Goal: Task Accomplishment & Management: Complete application form

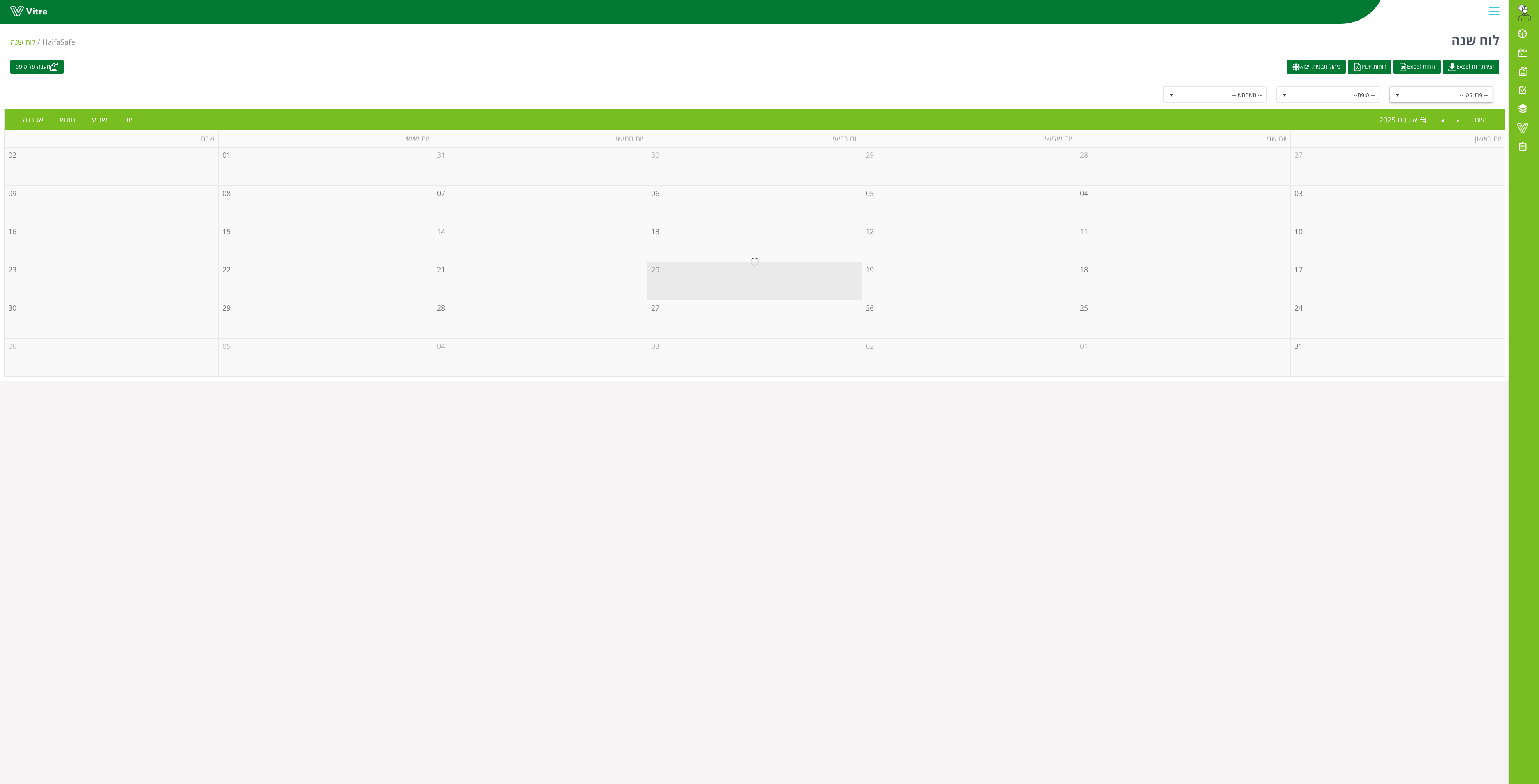
click at [1393, 100] on span "select" at bounding box center [1397, 94] width 15 height 15
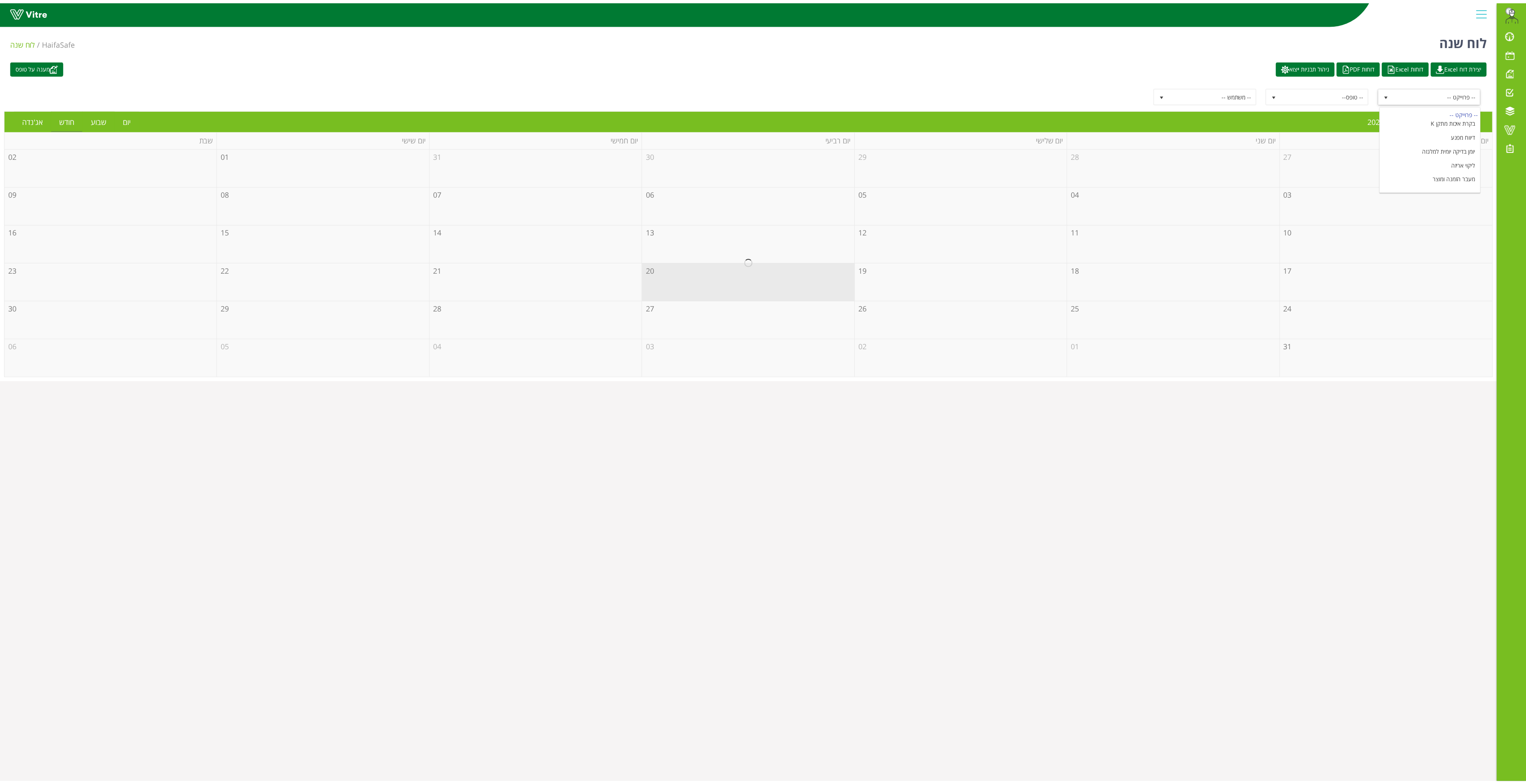
scroll to position [107, 0]
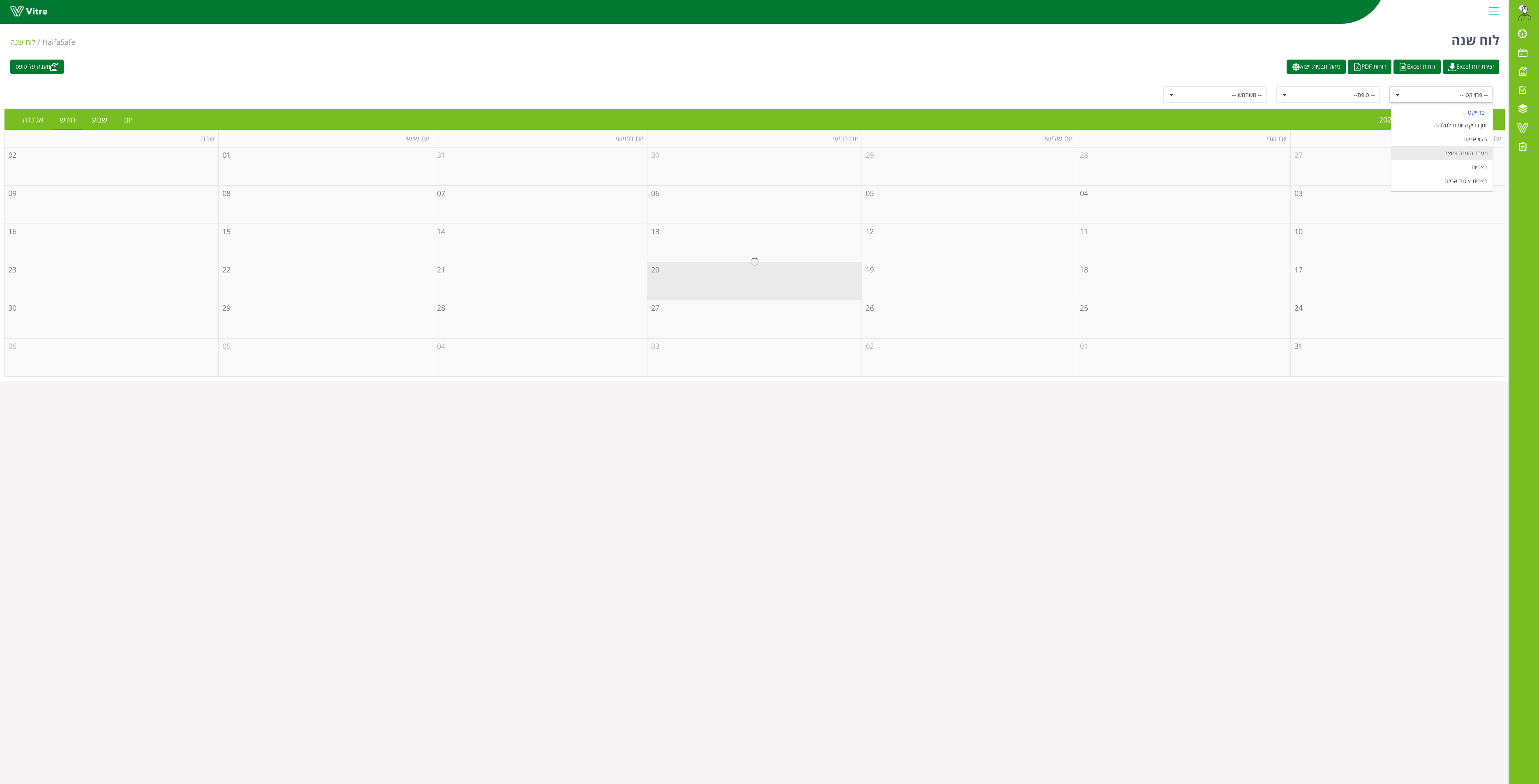
click at [1466, 153] on li "מעבר הזמנה ומוצר" at bounding box center [1442, 153] width 101 height 14
click at [131, 122] on link "יום" at bounding box center [128, 119] width 24 height 19
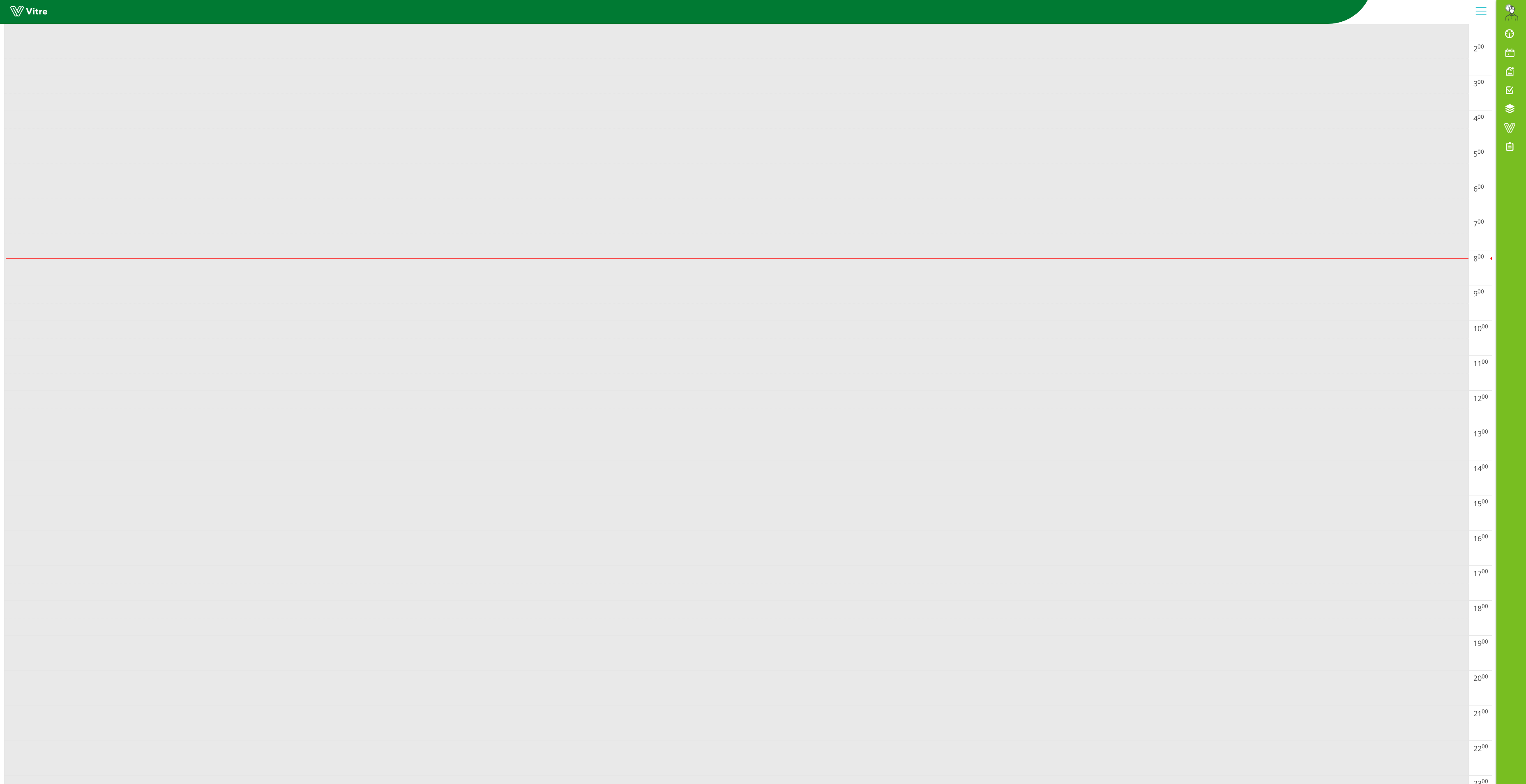
scroll to position [0, 0]
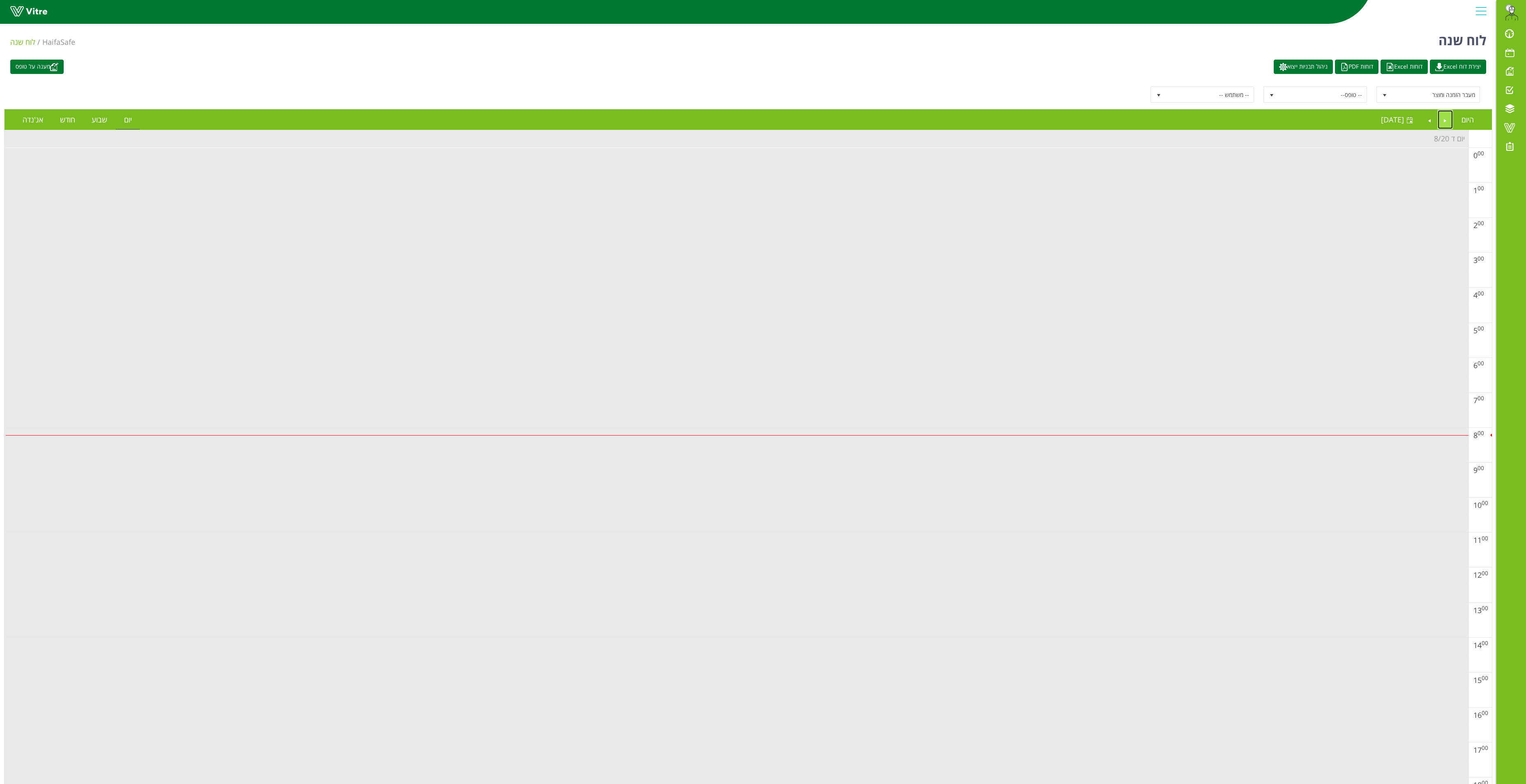
click at [1443, 123] on link "Previous" at bounding box center [1445, 119] width 16 height 19
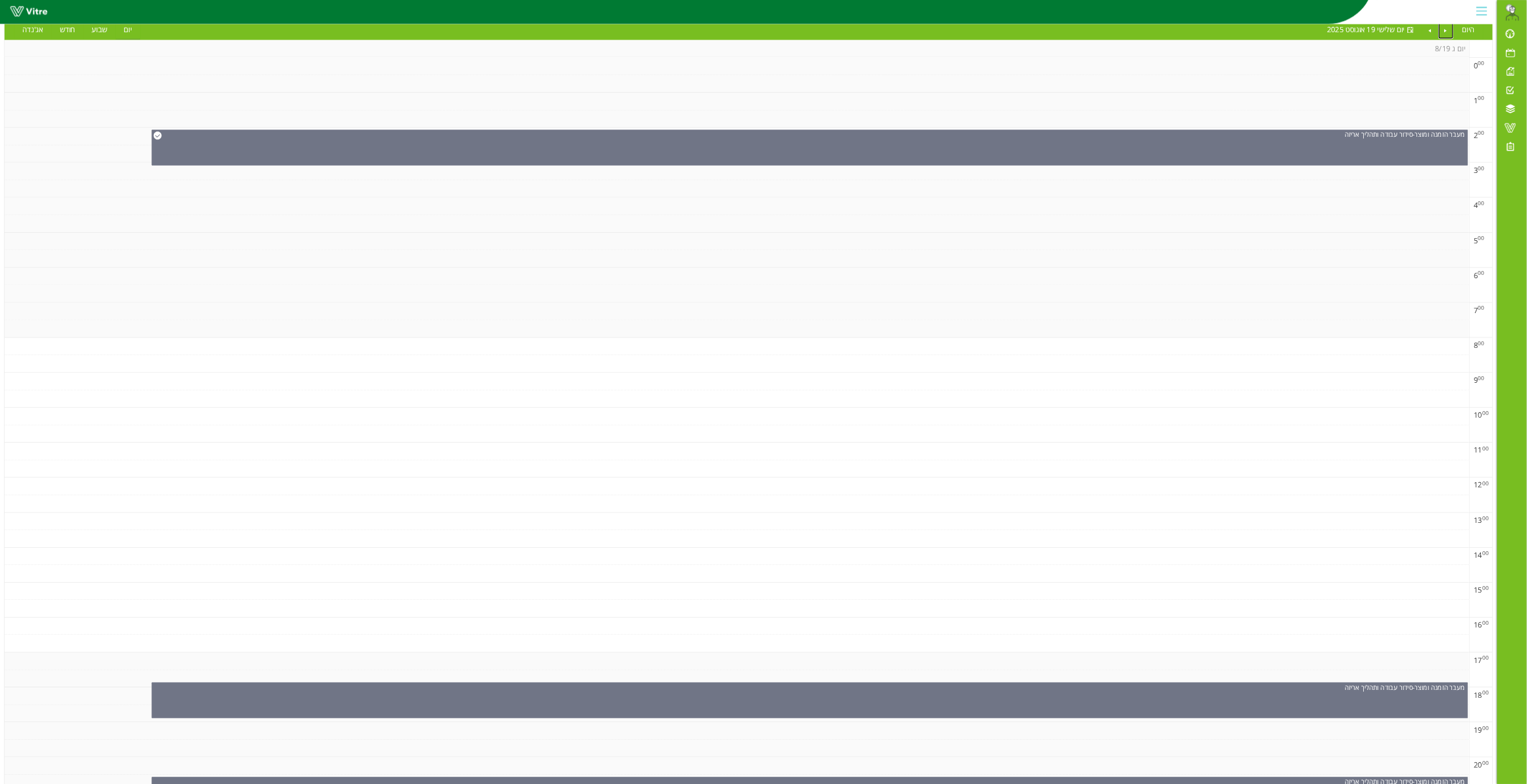
scroll to position [368, 0]
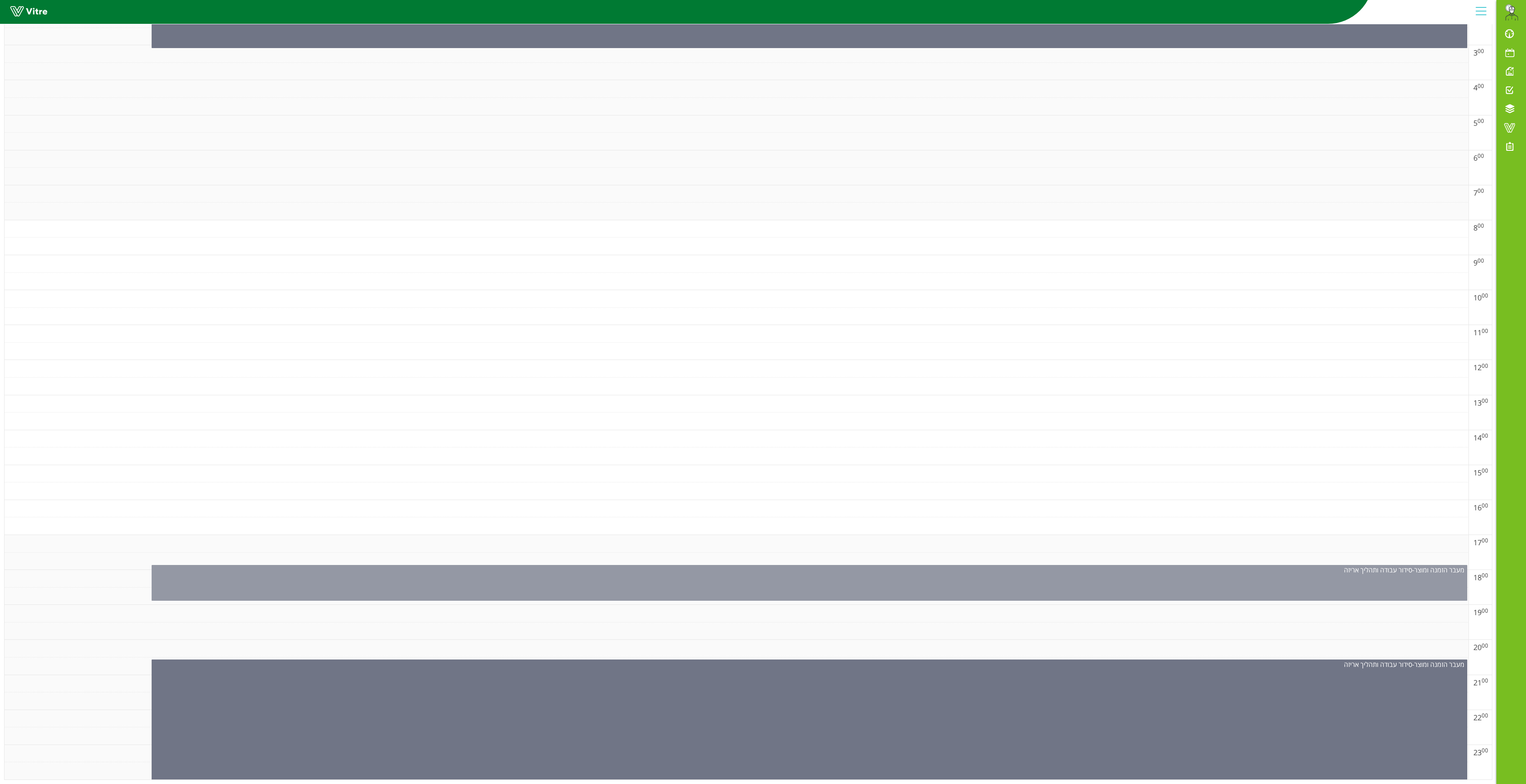
click at [905, 579] on div "מעבר הזמנה ומוצר - סידור עבודה ותהליך אריזה" at bounding box center [809, 583] width 1316 height 36
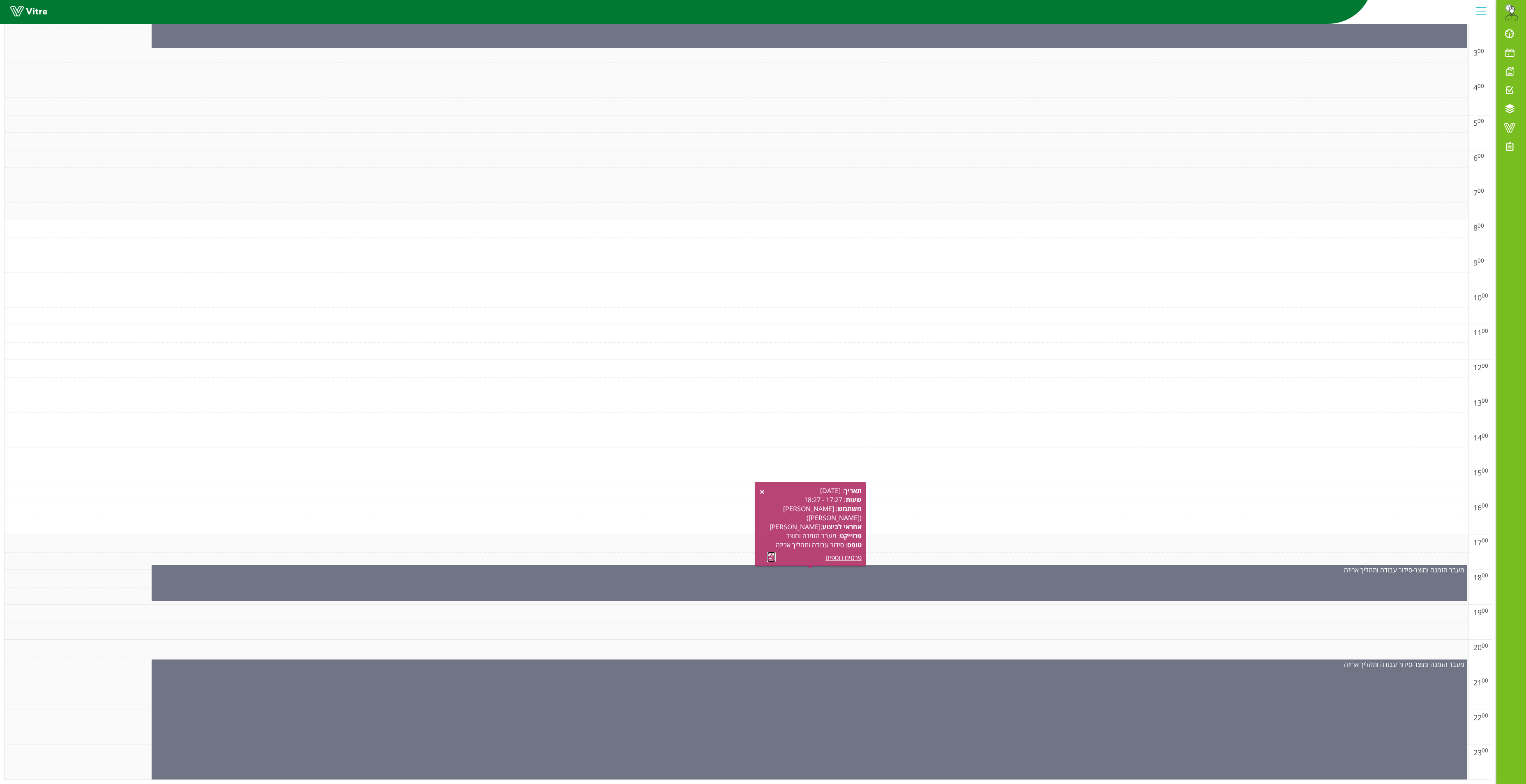
click at [772, 552] on link at bounding box center [772, 557] width 8 height 10
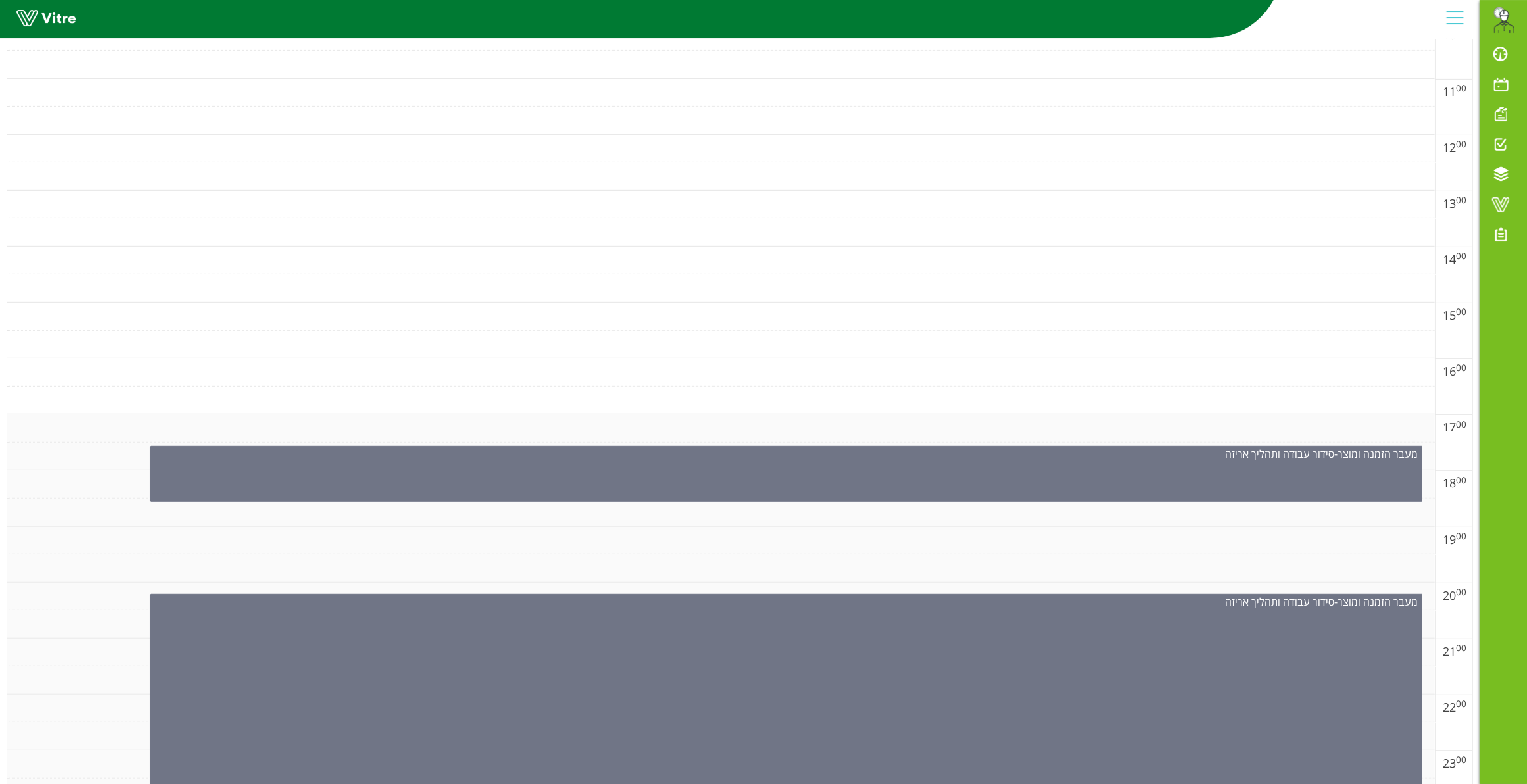
scroll to position [811, 0]
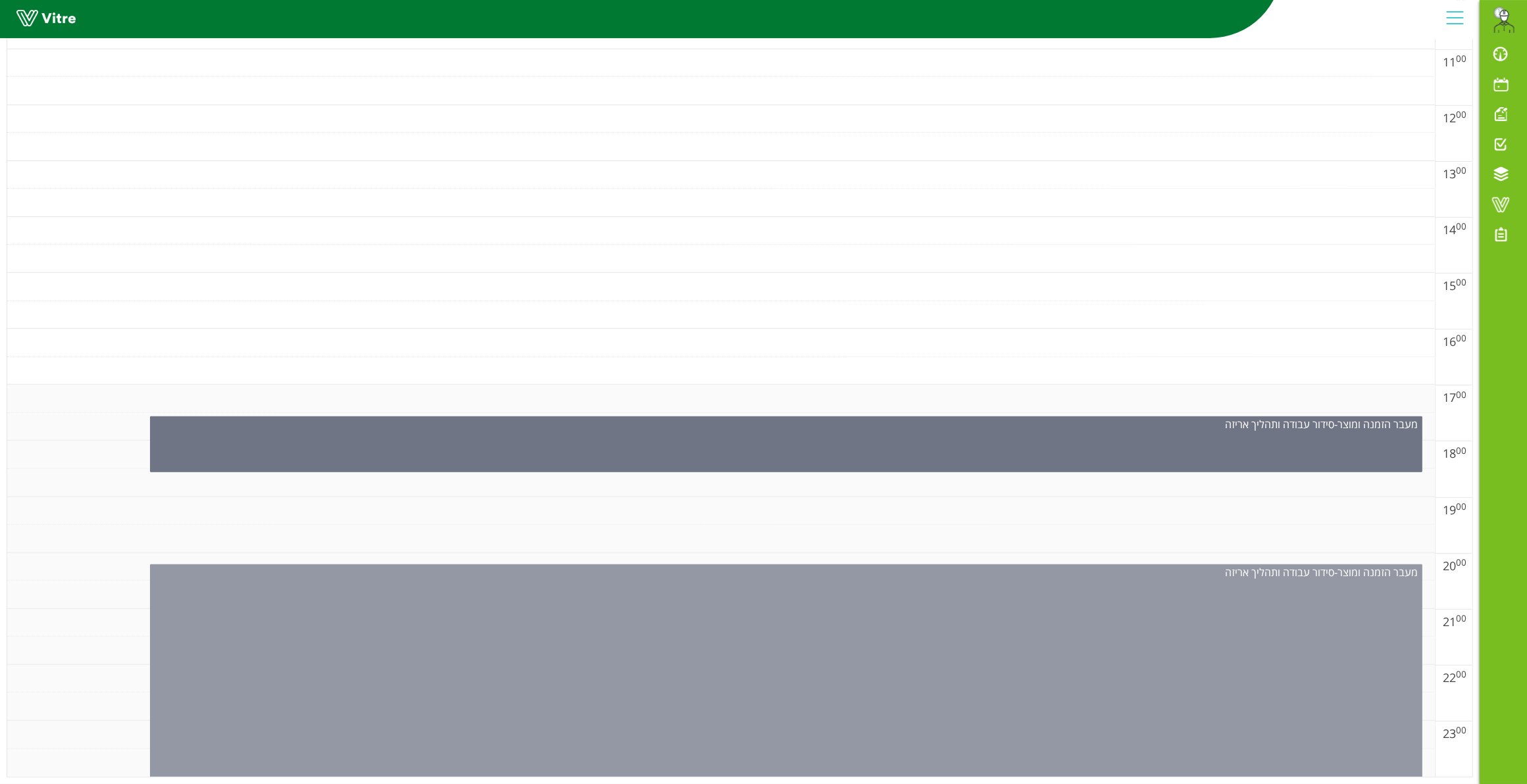
click at [810, 645] on div "מעבר הזמנה ומוצר - סידור עבודה ותהליך אריזה" at bounding box center [786, 674] width 1273 height 220
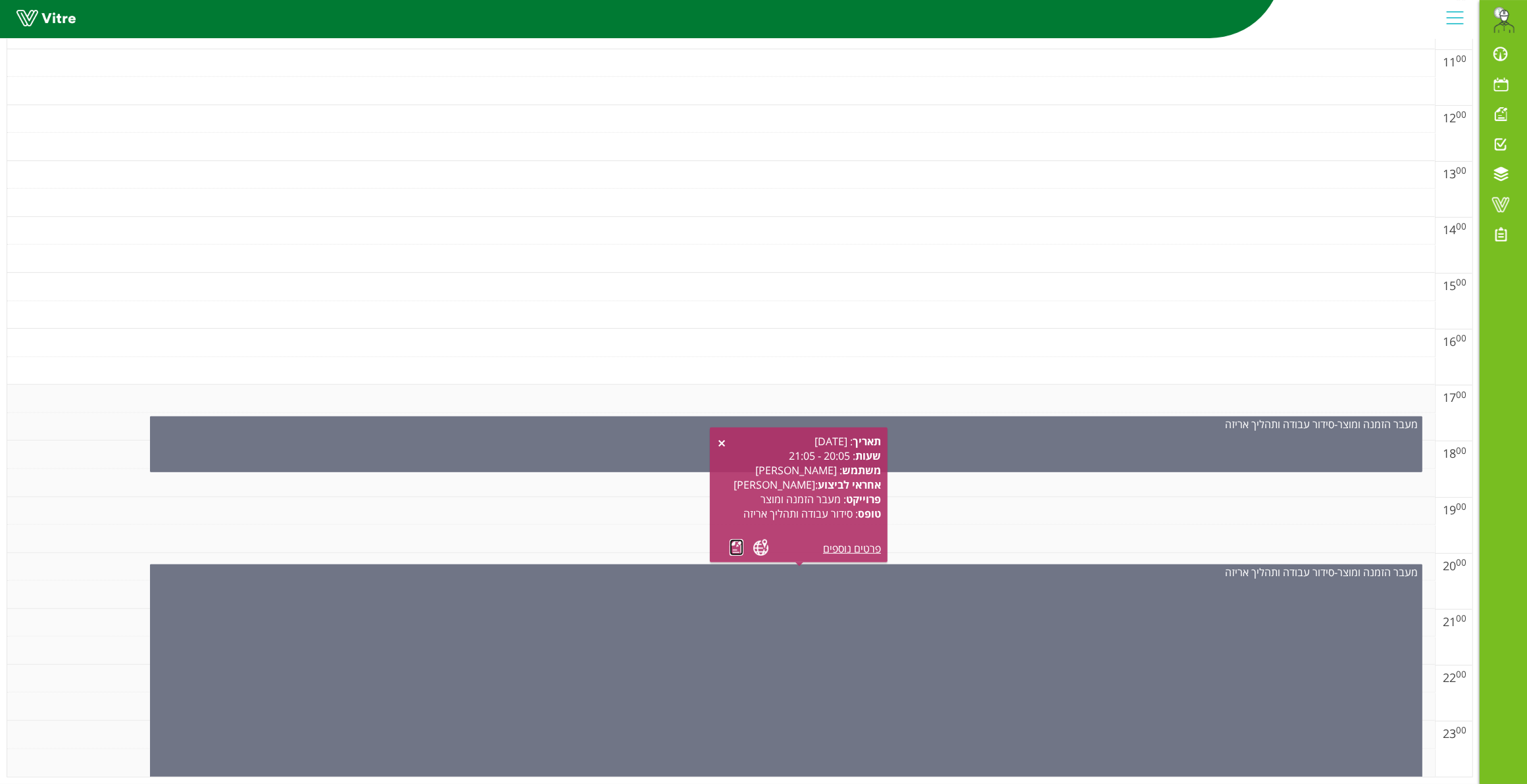
click at [730, 540] on link at bounding box center [736, 547] width 13 height 16
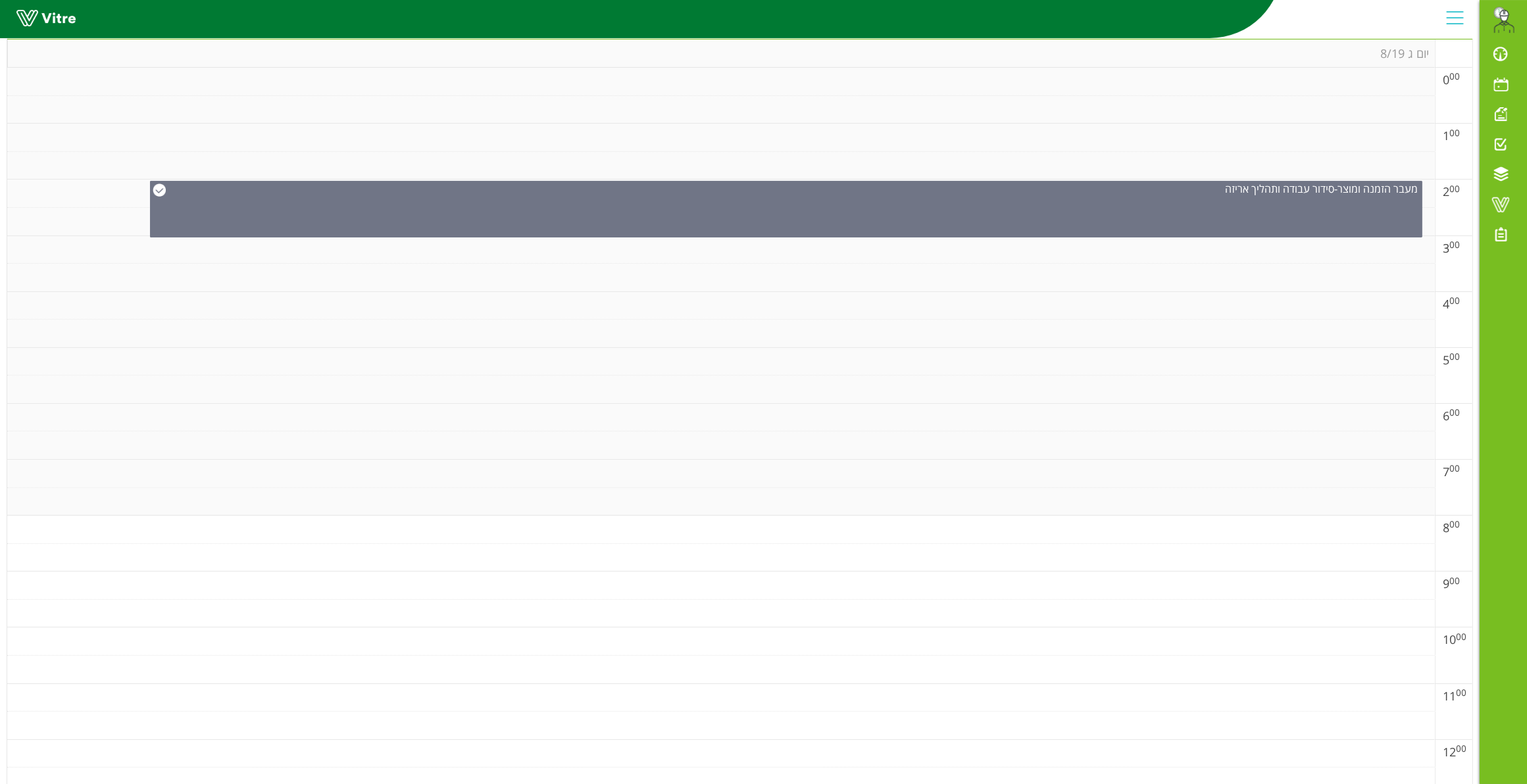
scroll to position [0, 0]
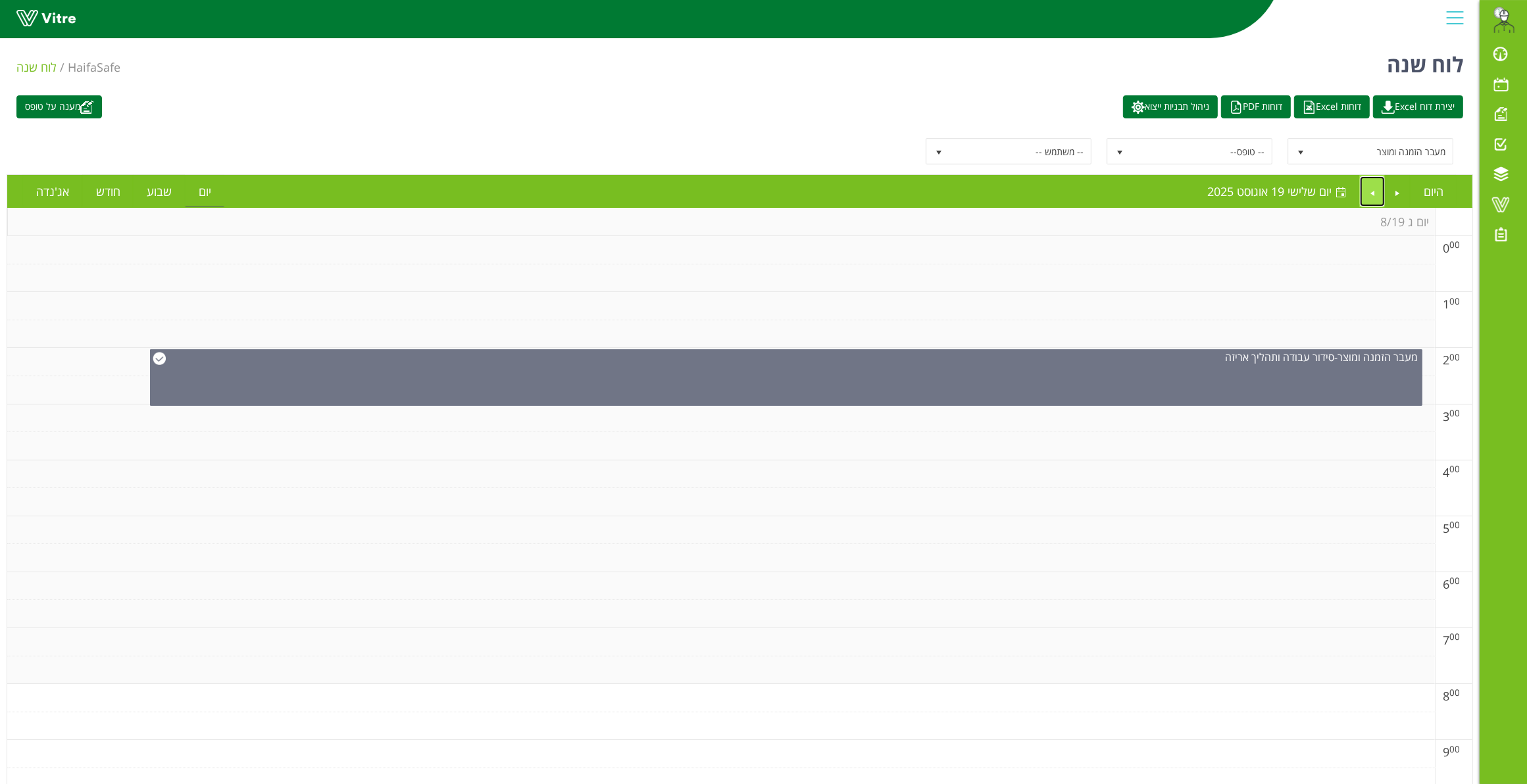
click at [1366, 195] on link "Next" at bounding box center [1372, 191] width 25 height 31
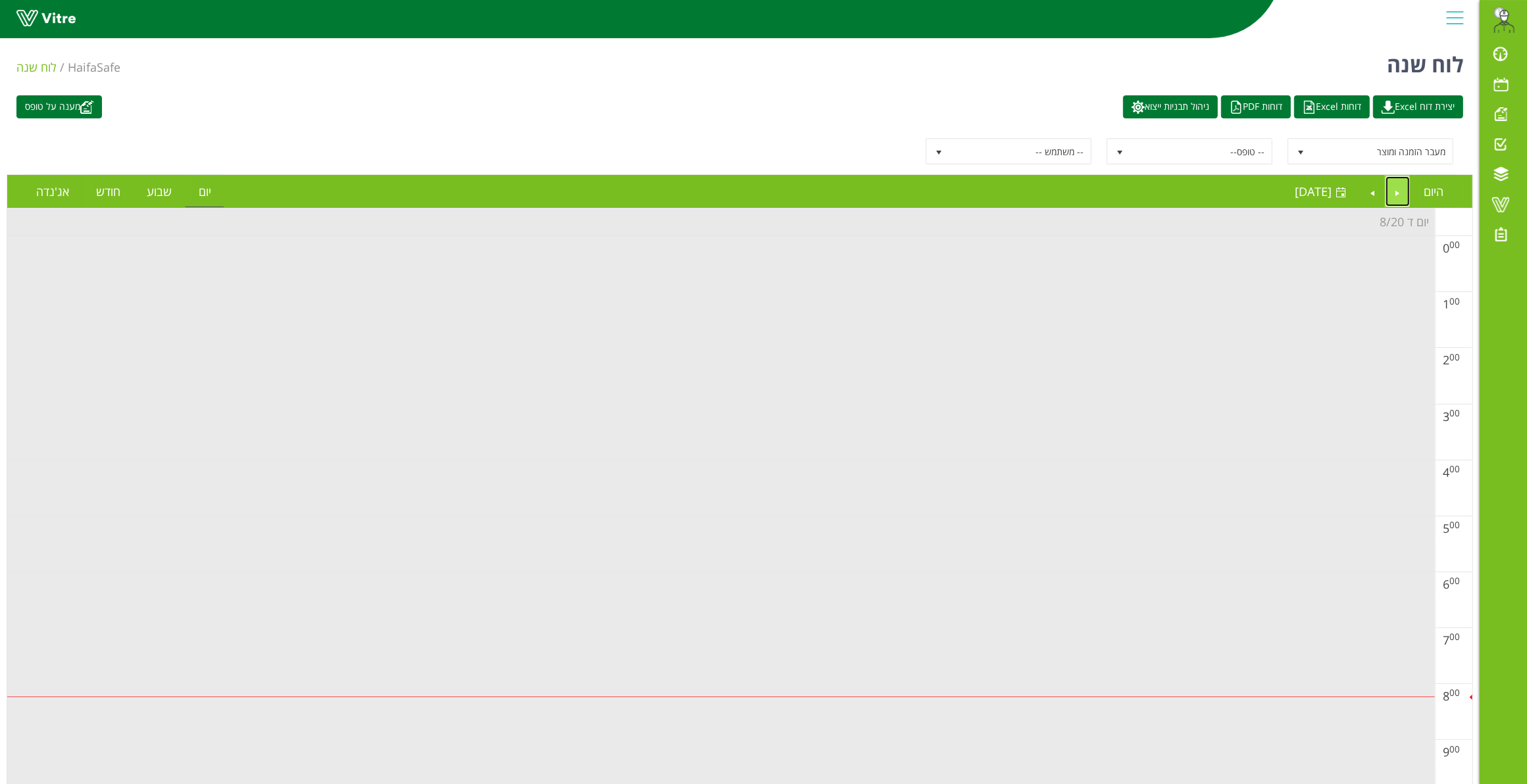
click at [1397, 192] on link "Previous" at bounding box center [1398, 191] width 25 height 31
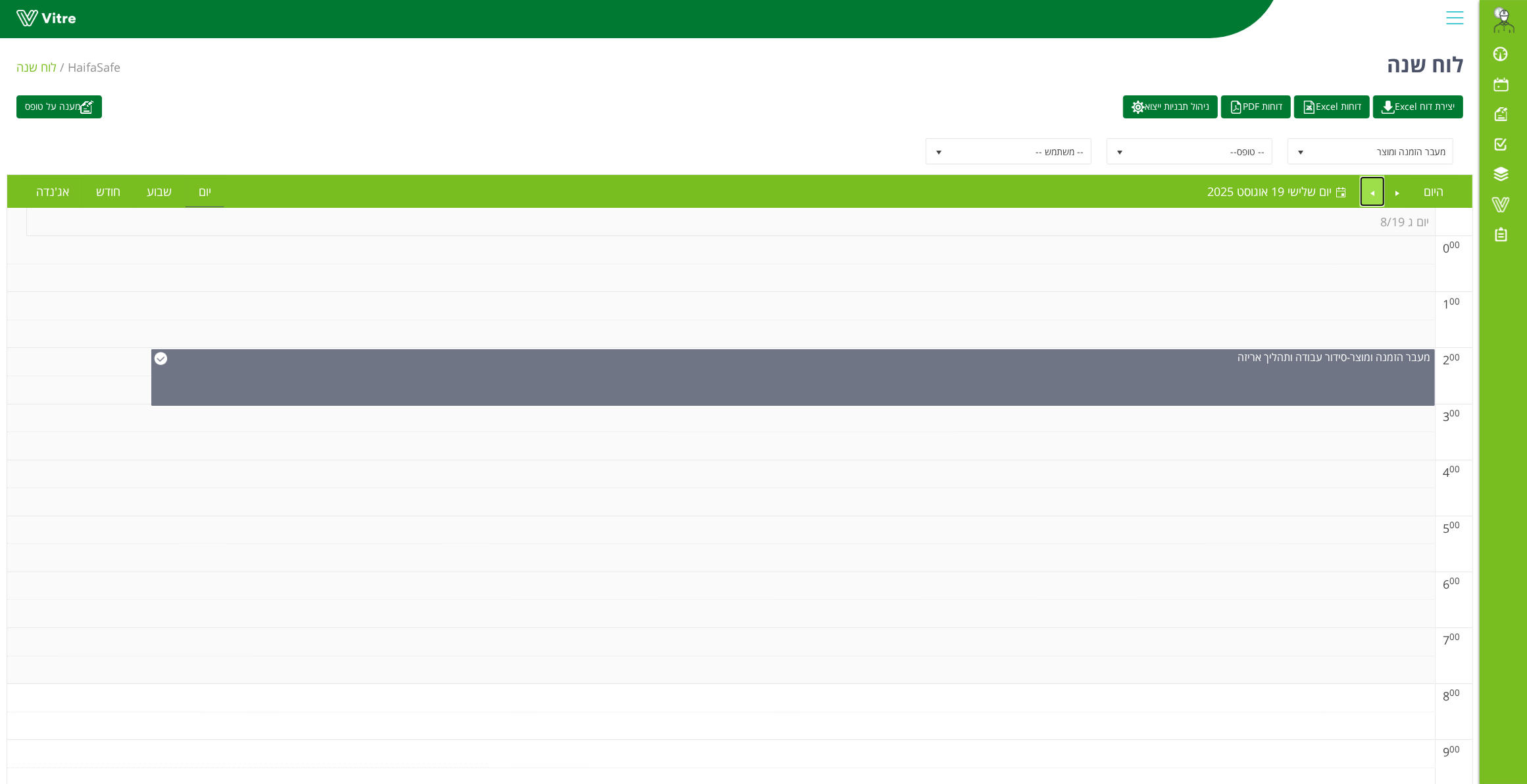
click at [1372, 188] on link "Next" at bounding box center [1372, 191] width 25 height 31
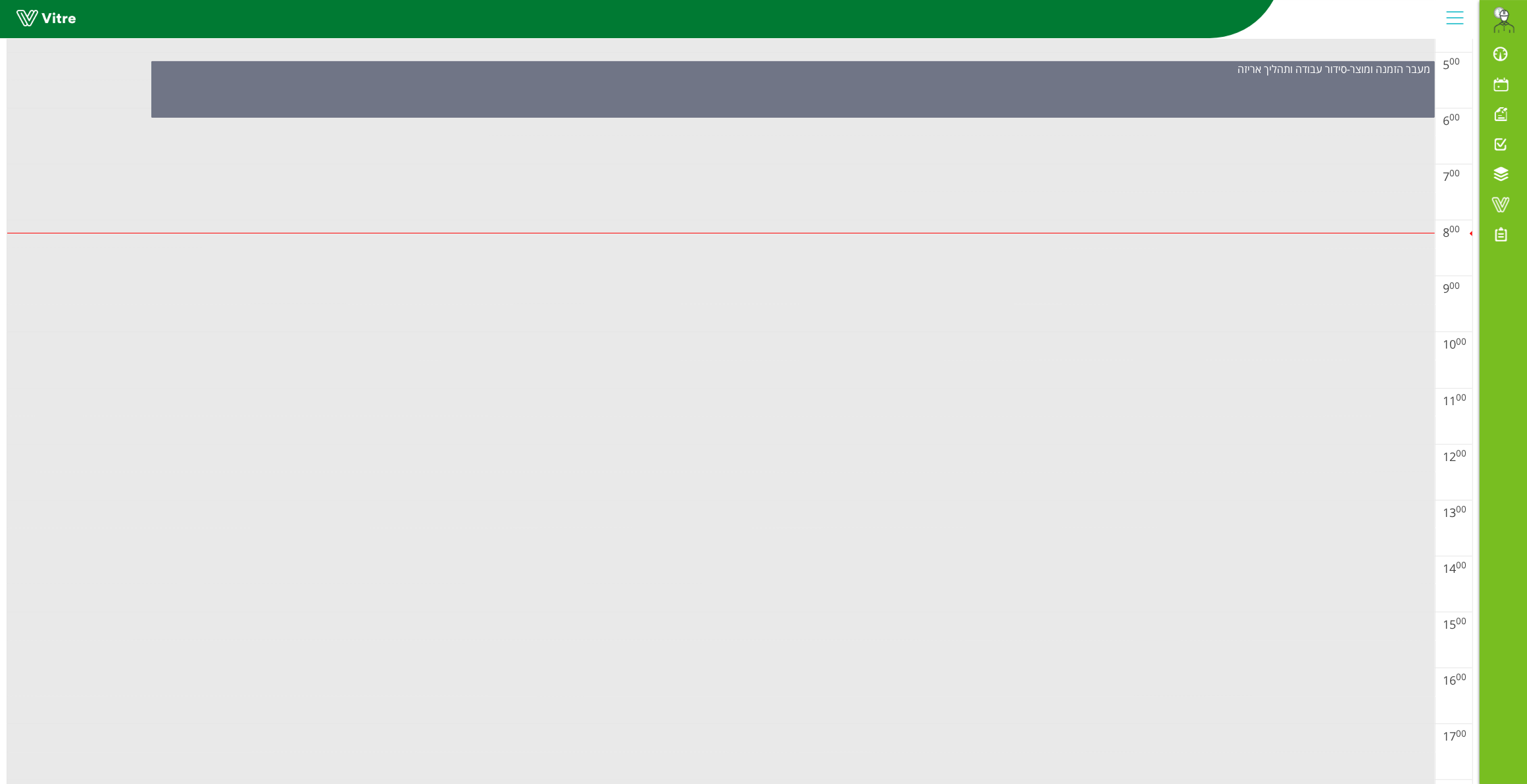
scroll to position [82, 0]
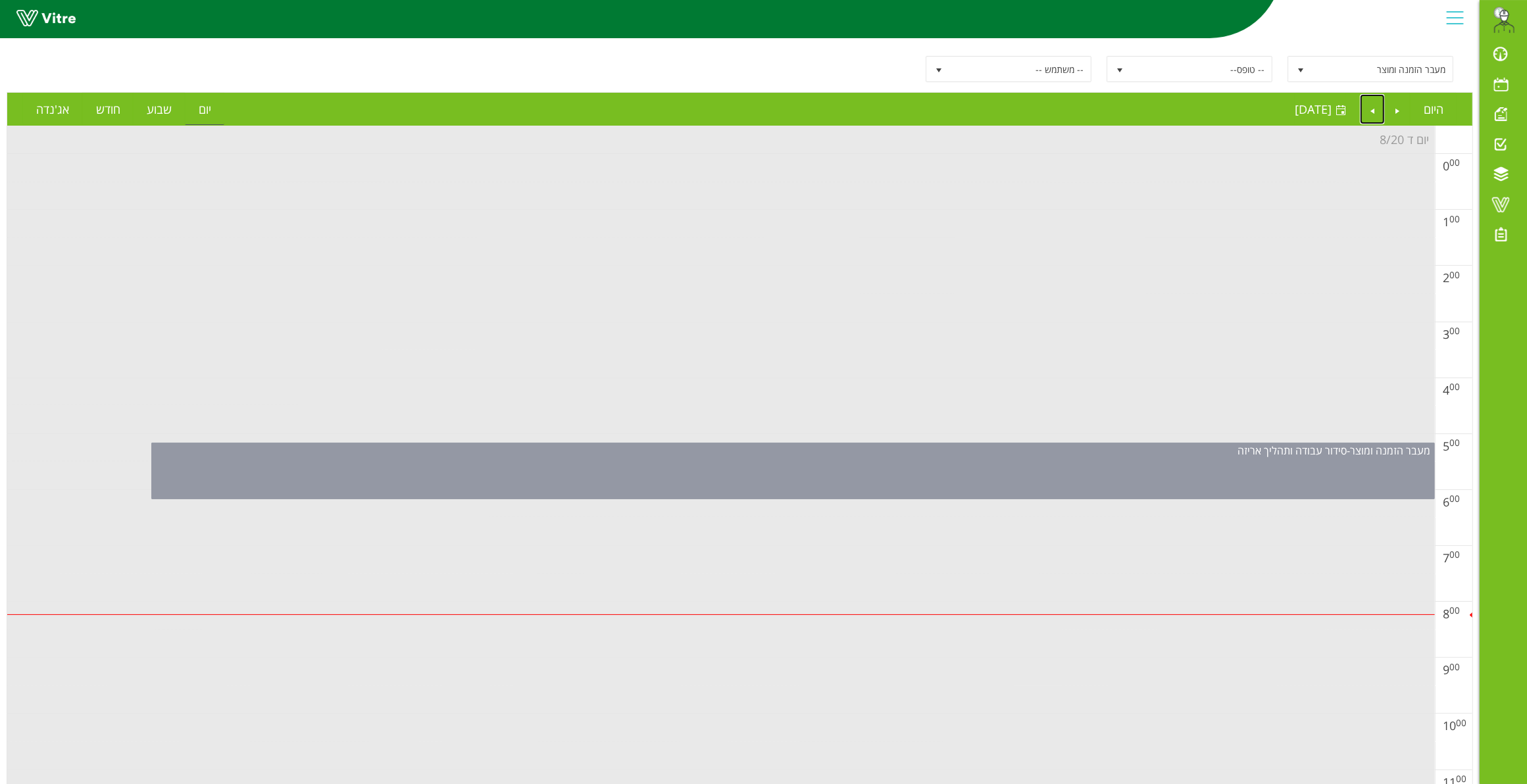
click at [921, 461] on div "מעבר הזמנה ומוצר - סידור עבודה ותהליך אריזה" at bounding box center [793, 470] width 1283 height 56
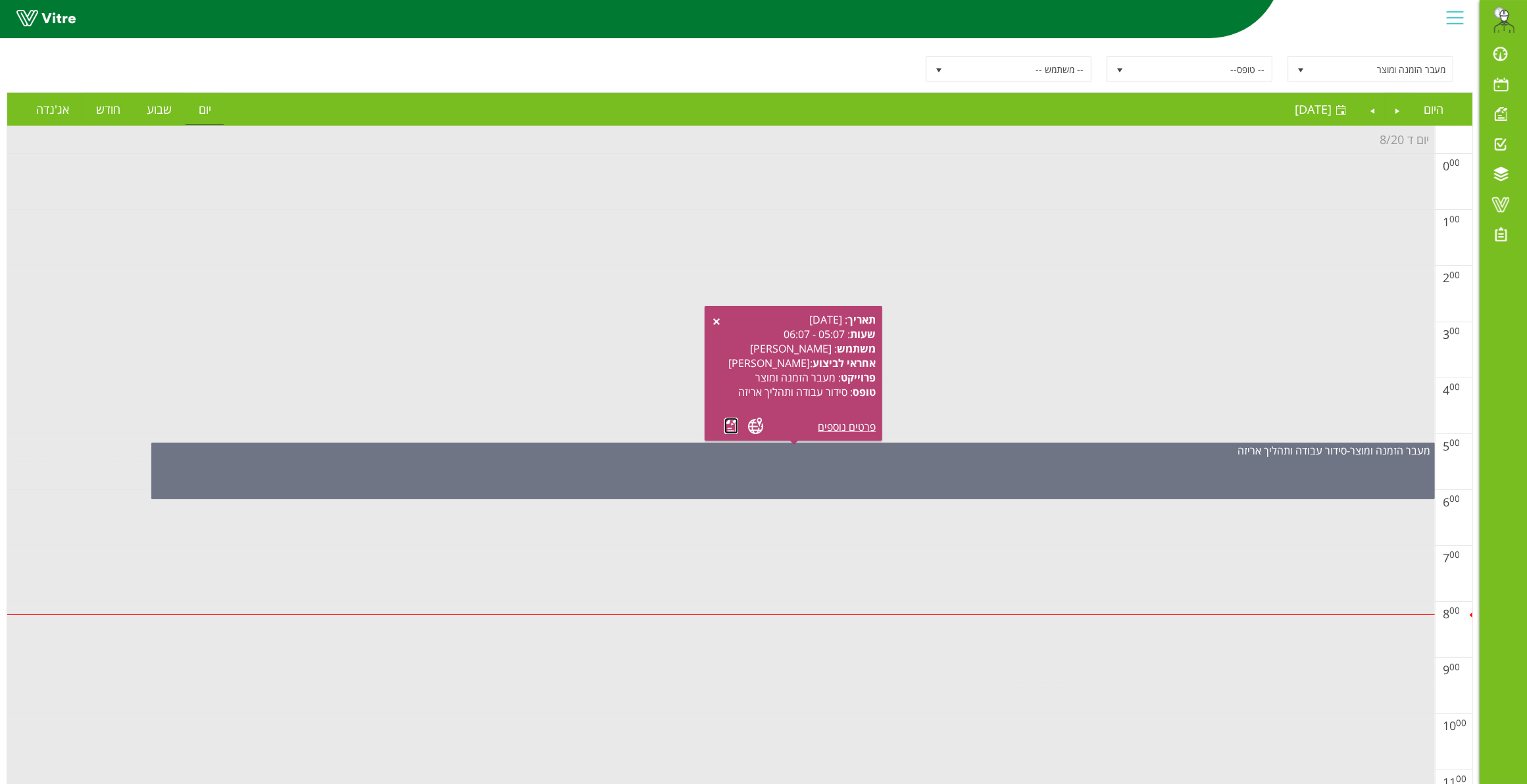
click at [727, 425] on link at bounding box center [731, 425] width 13 height 16
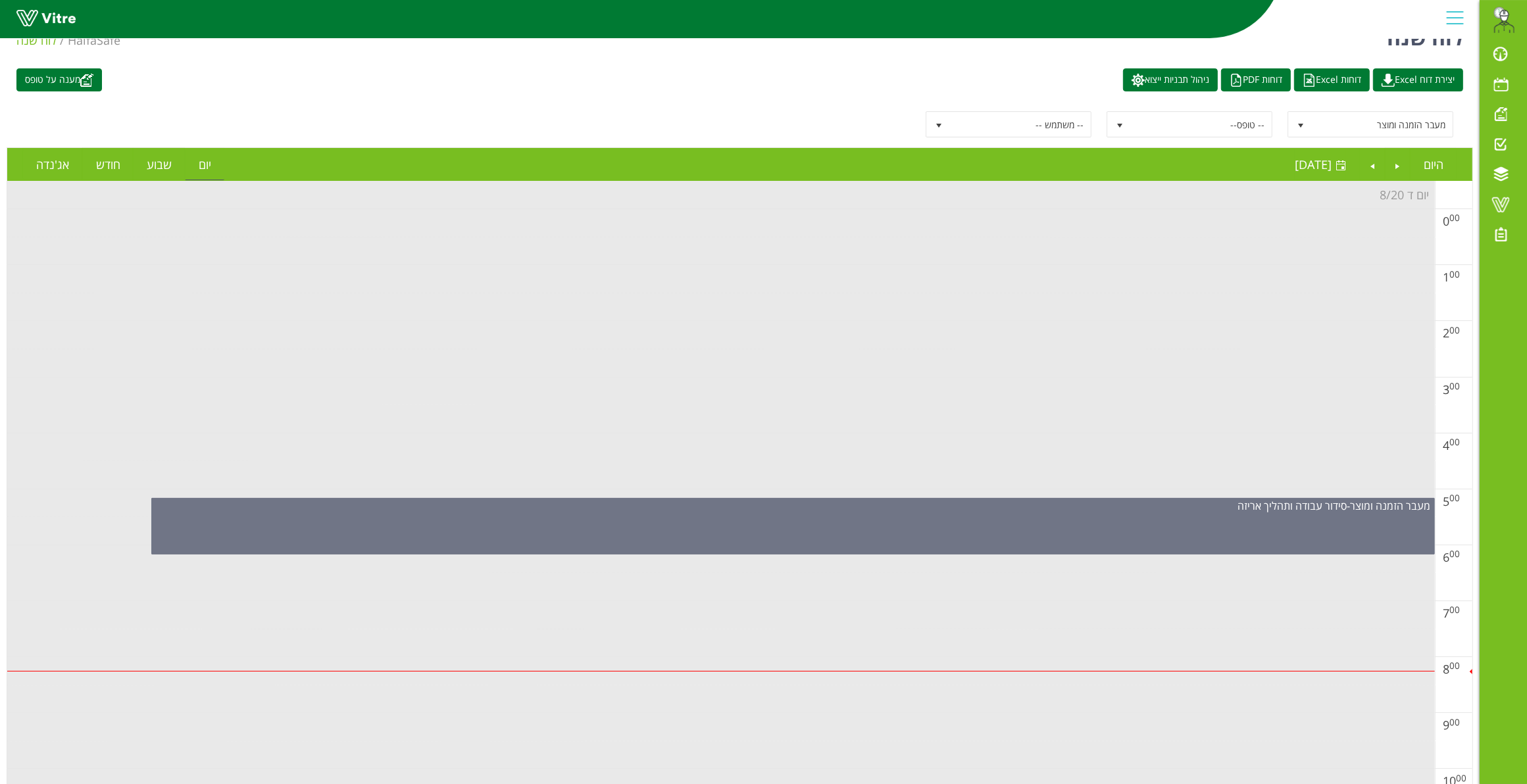
scroll to position [0, 0]
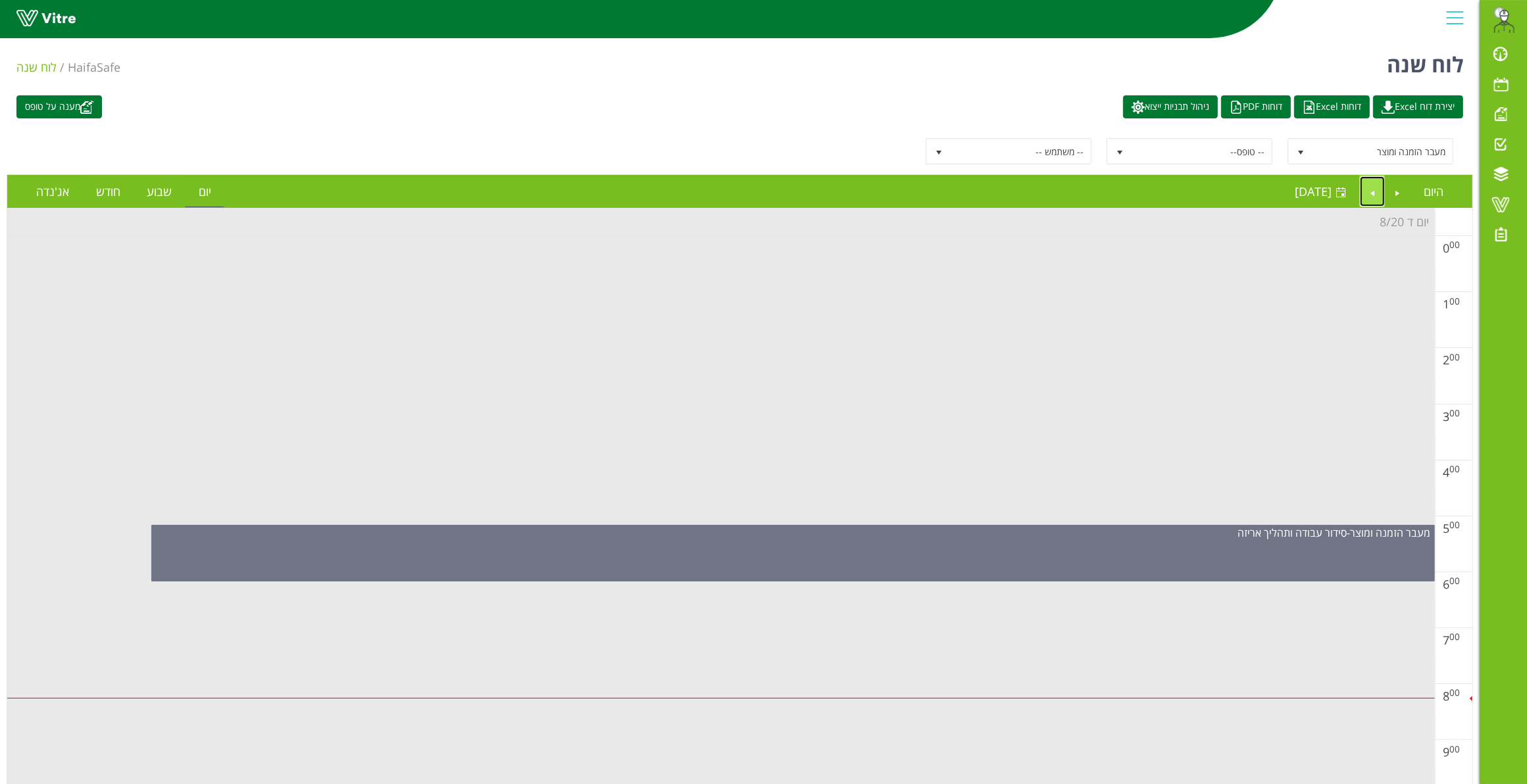
click at [1372, 185] on link "Next" at bounding box center [1372, 191] width 25 height 31
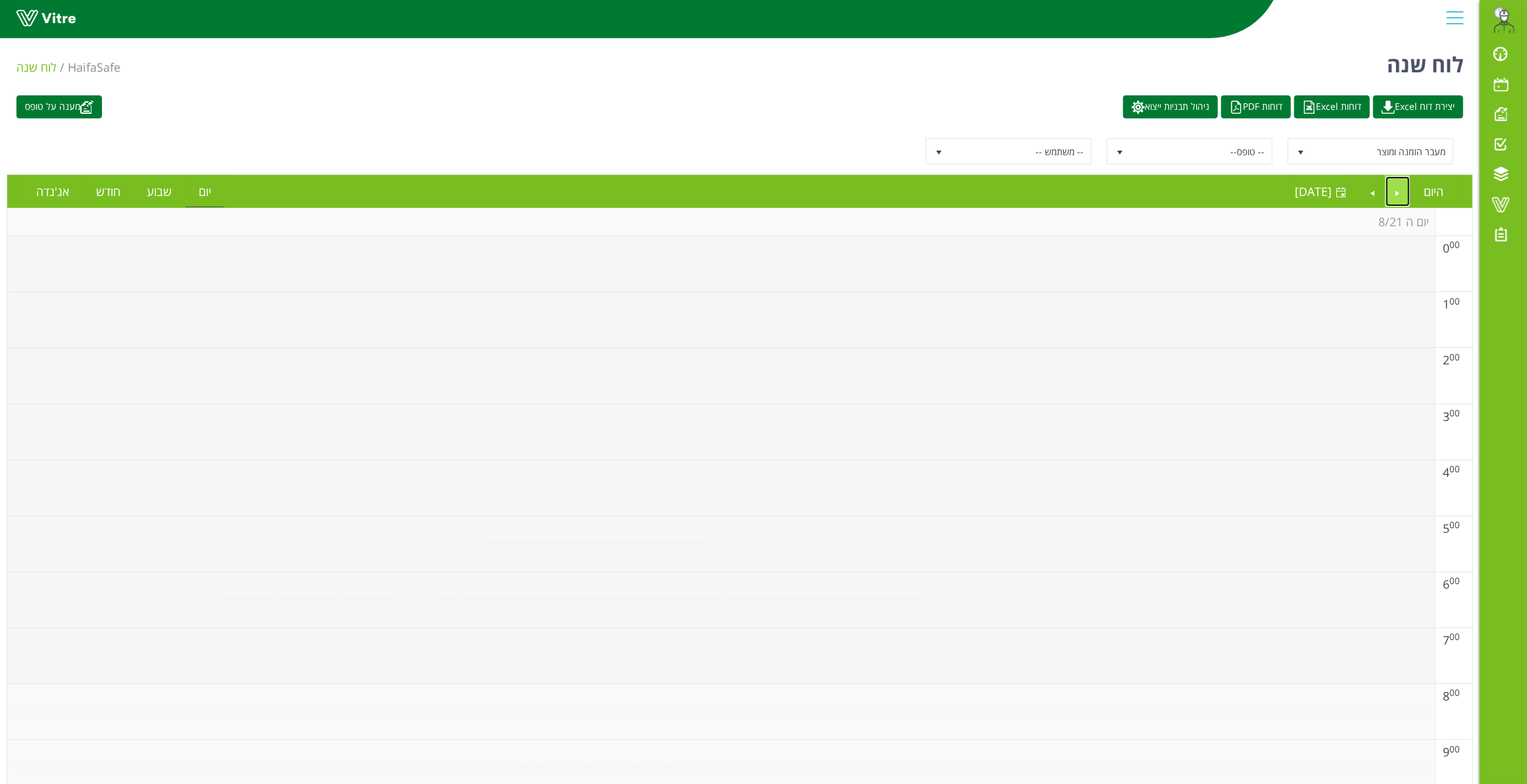
click at [1393, 197] on link "Previous" at bounding box center [1398, 191] width 25 height 31
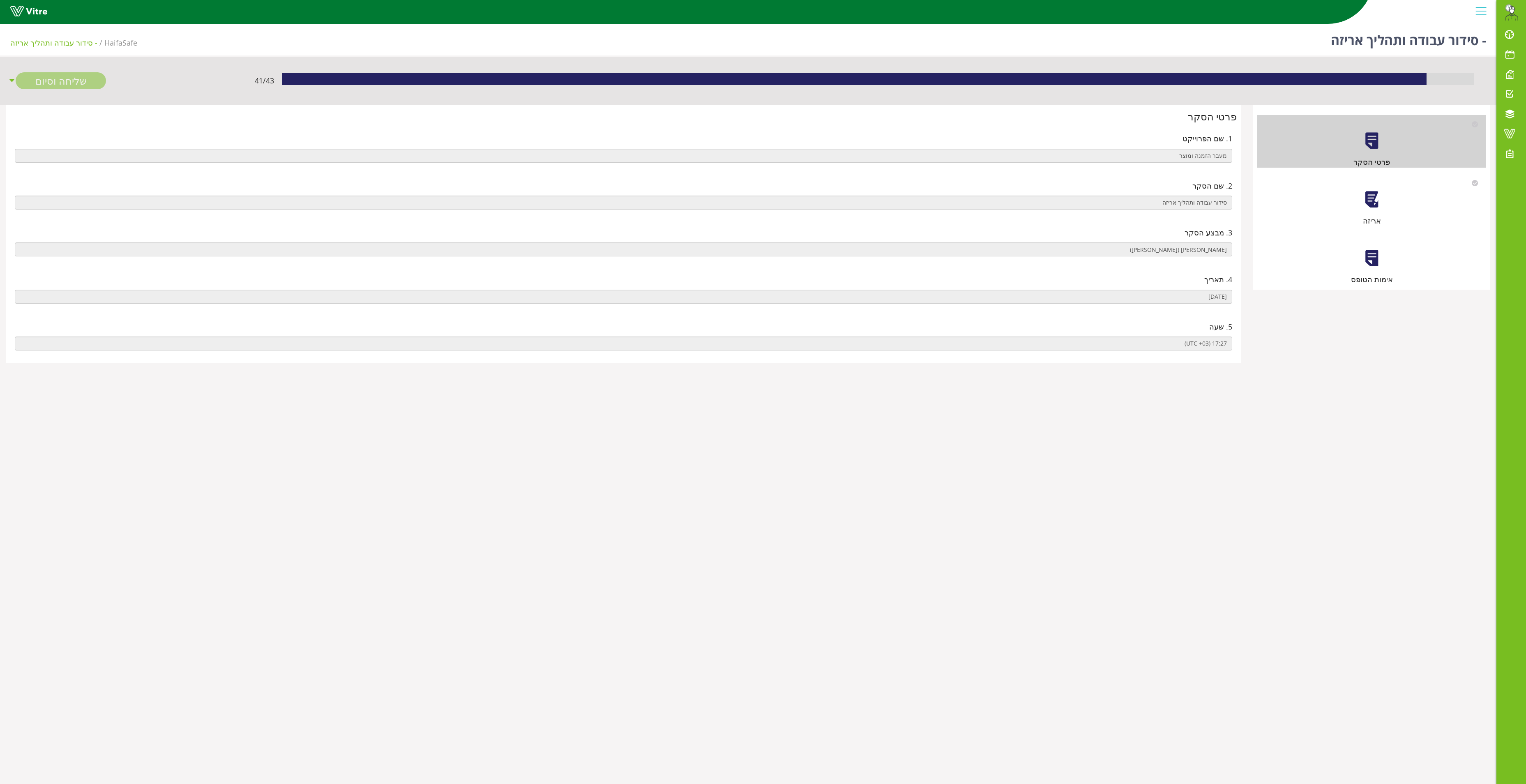
click at [1368, 204] on div at bounding box center [1372, 199] width 19 height 19
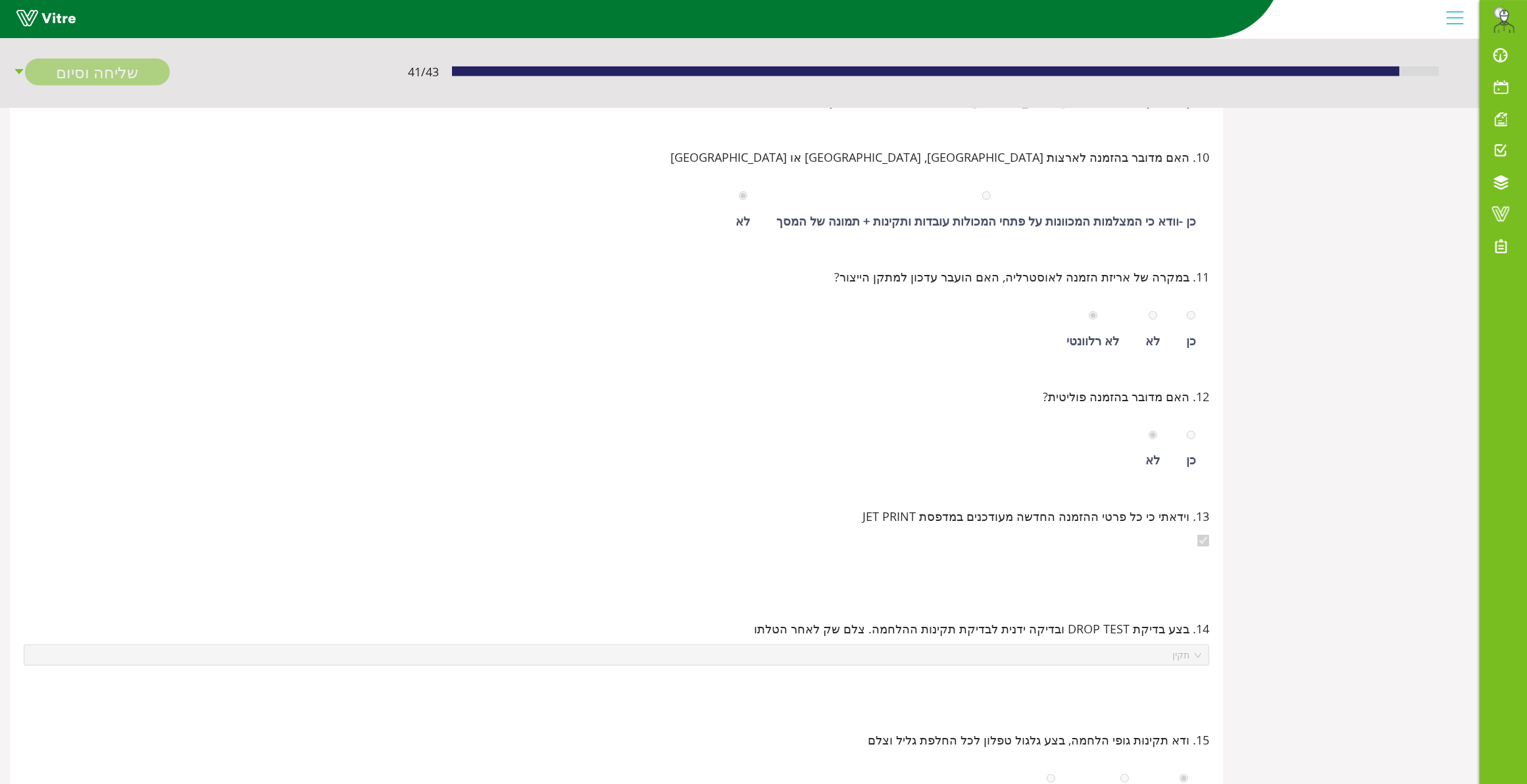
scroll to position [46, 0]
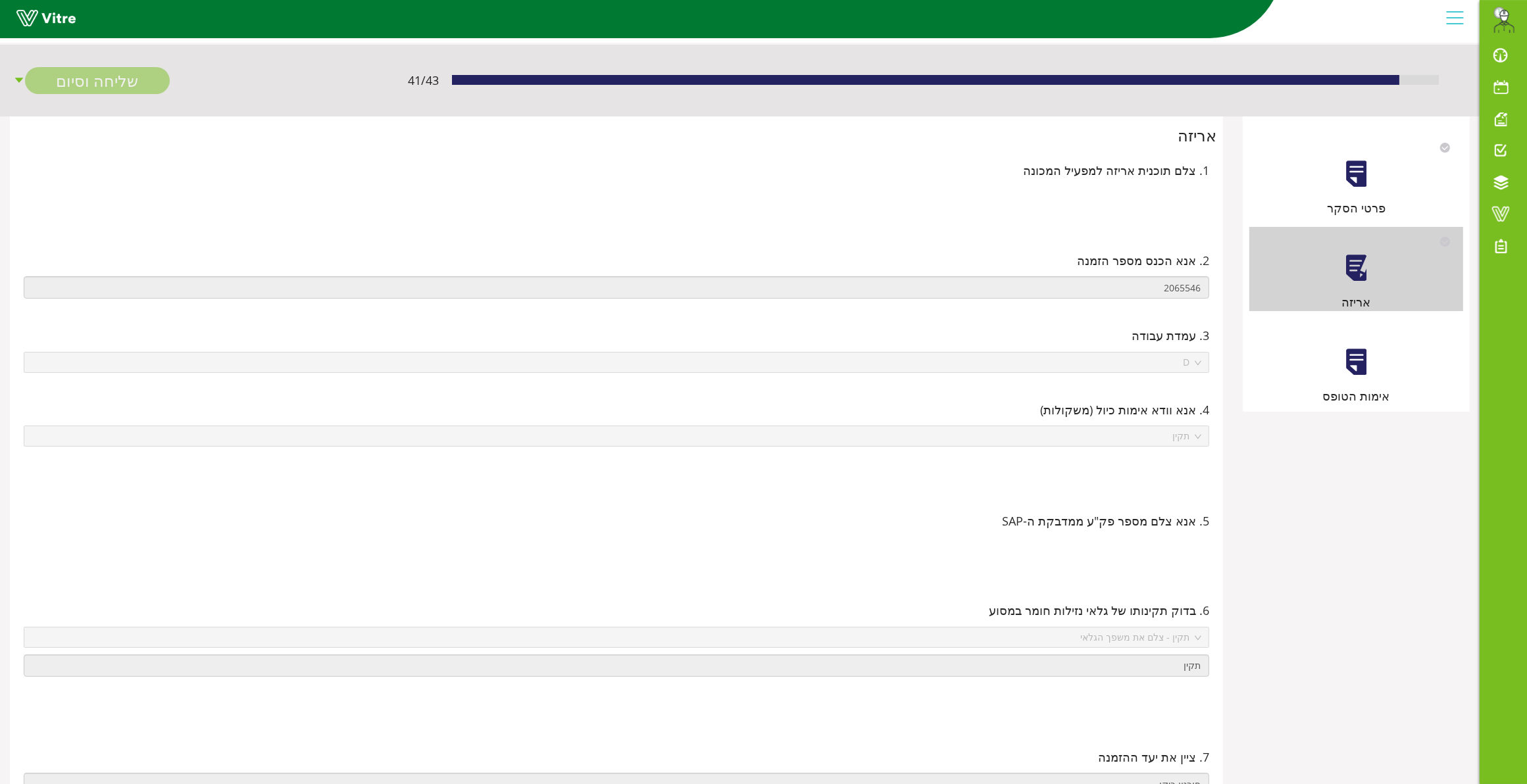
click at [1365, 365] on div at bounding box center [1356, 361] width 30 height 30
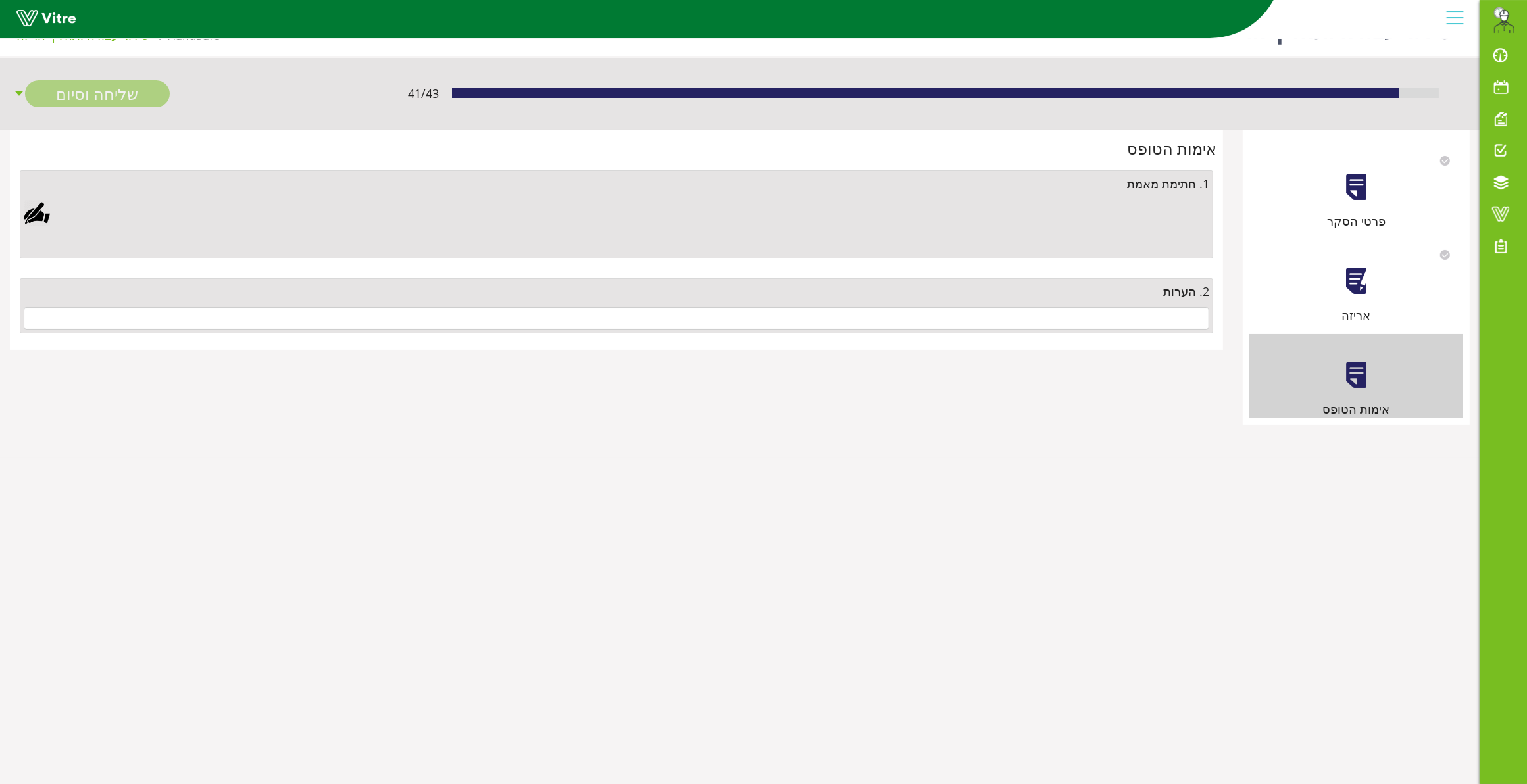
scroll to position [0, 0]
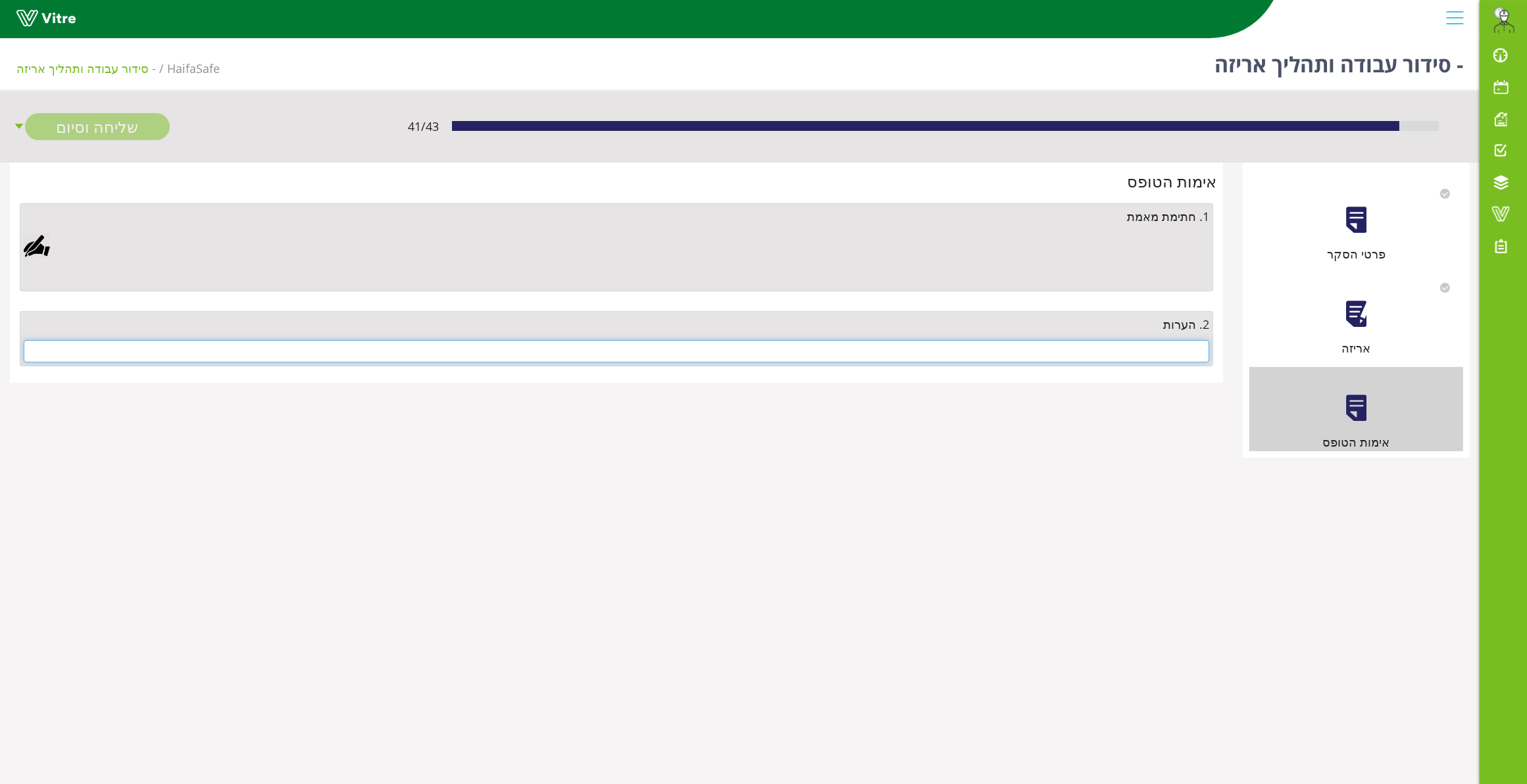
click at [1189, 357] on input "text" at bounding box center [617, 351] width 1186 height 22
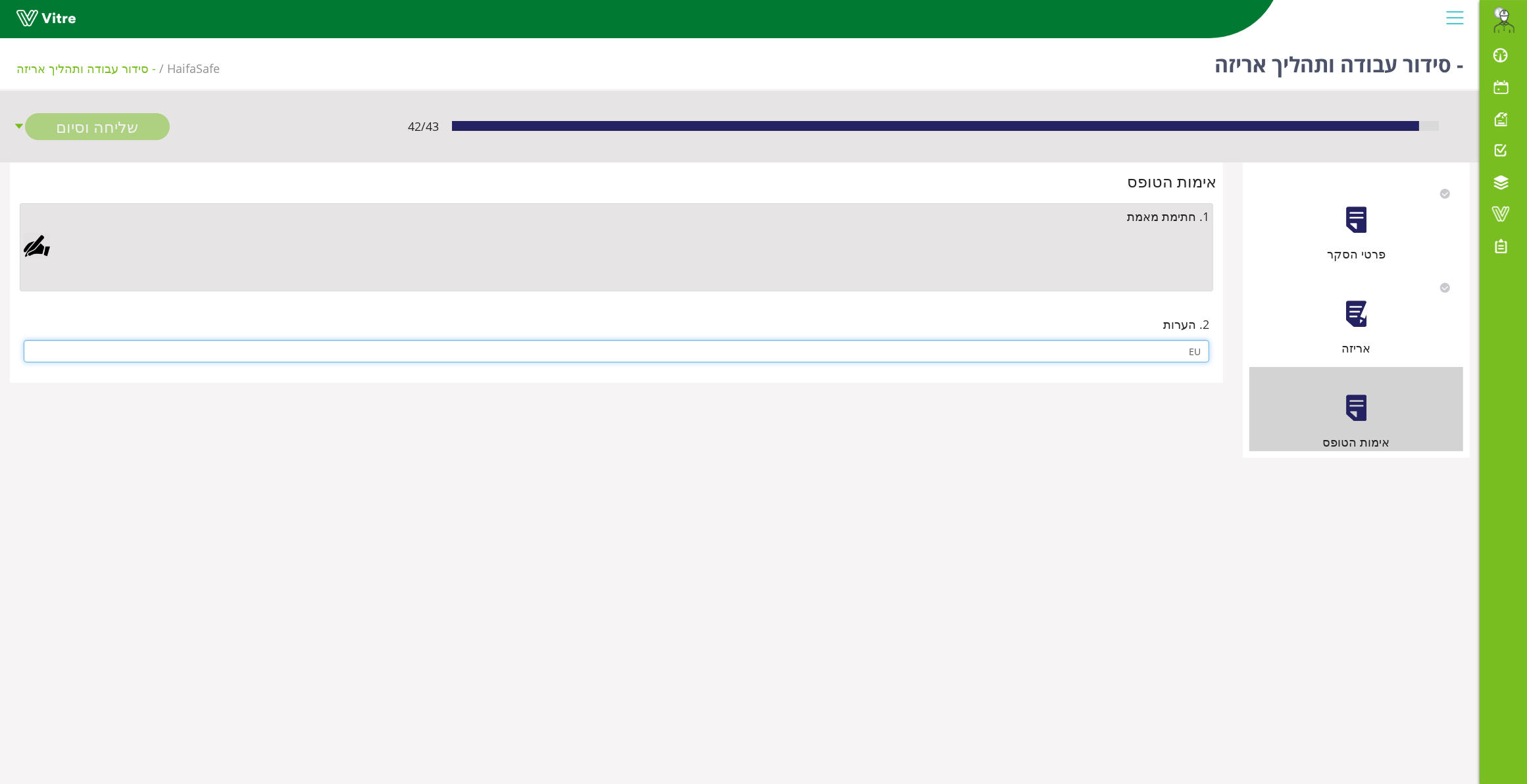
type input "E"
type input "קוד QR קטן קשה למצלמה לקרוא הועבר למנהל מוצר"
click at [30, 244] on div at bounding box center [37, 247] width 27 height 27
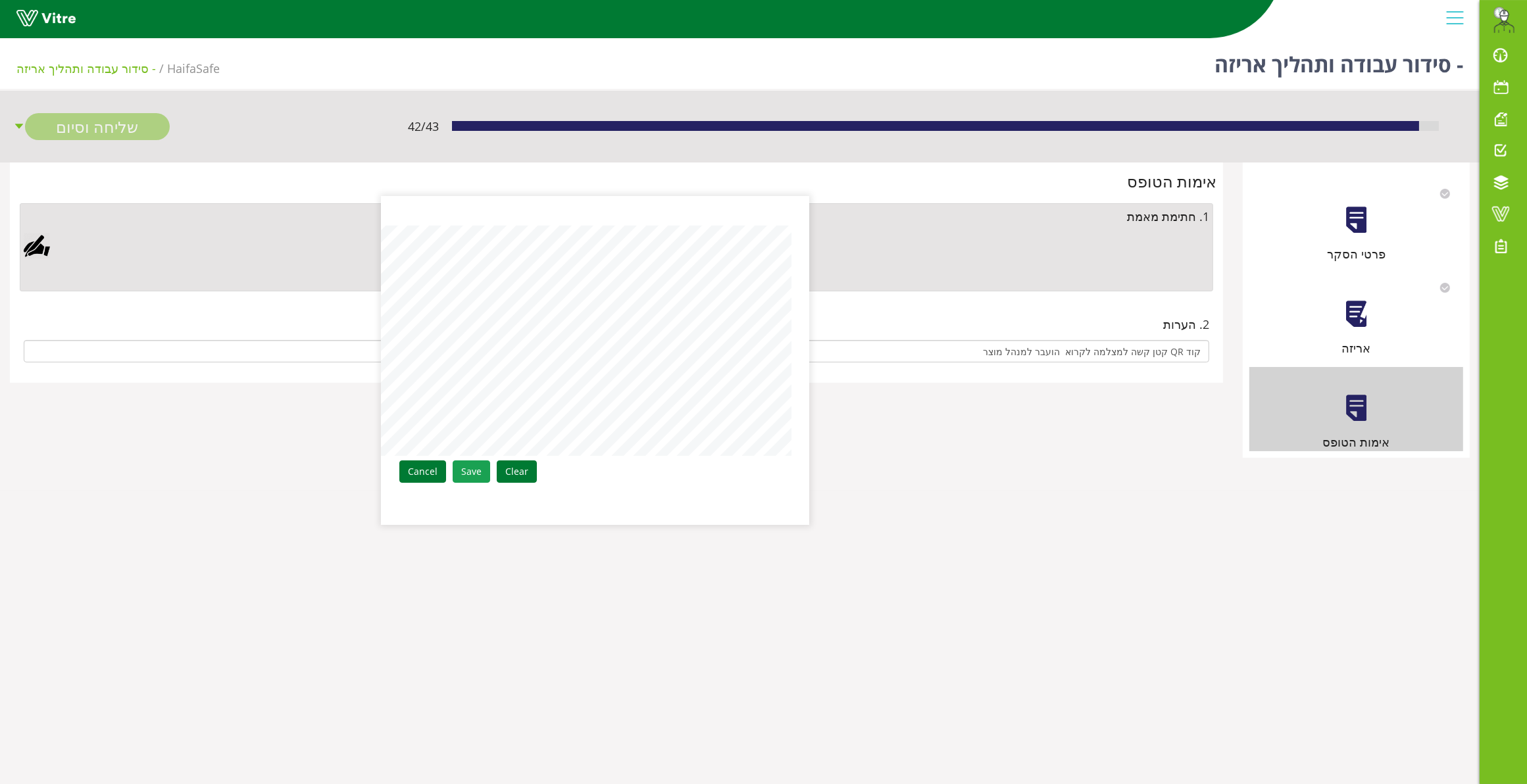
click at [469, 469] on link "Save" at bounding box center [470, 471] width 37 height 22
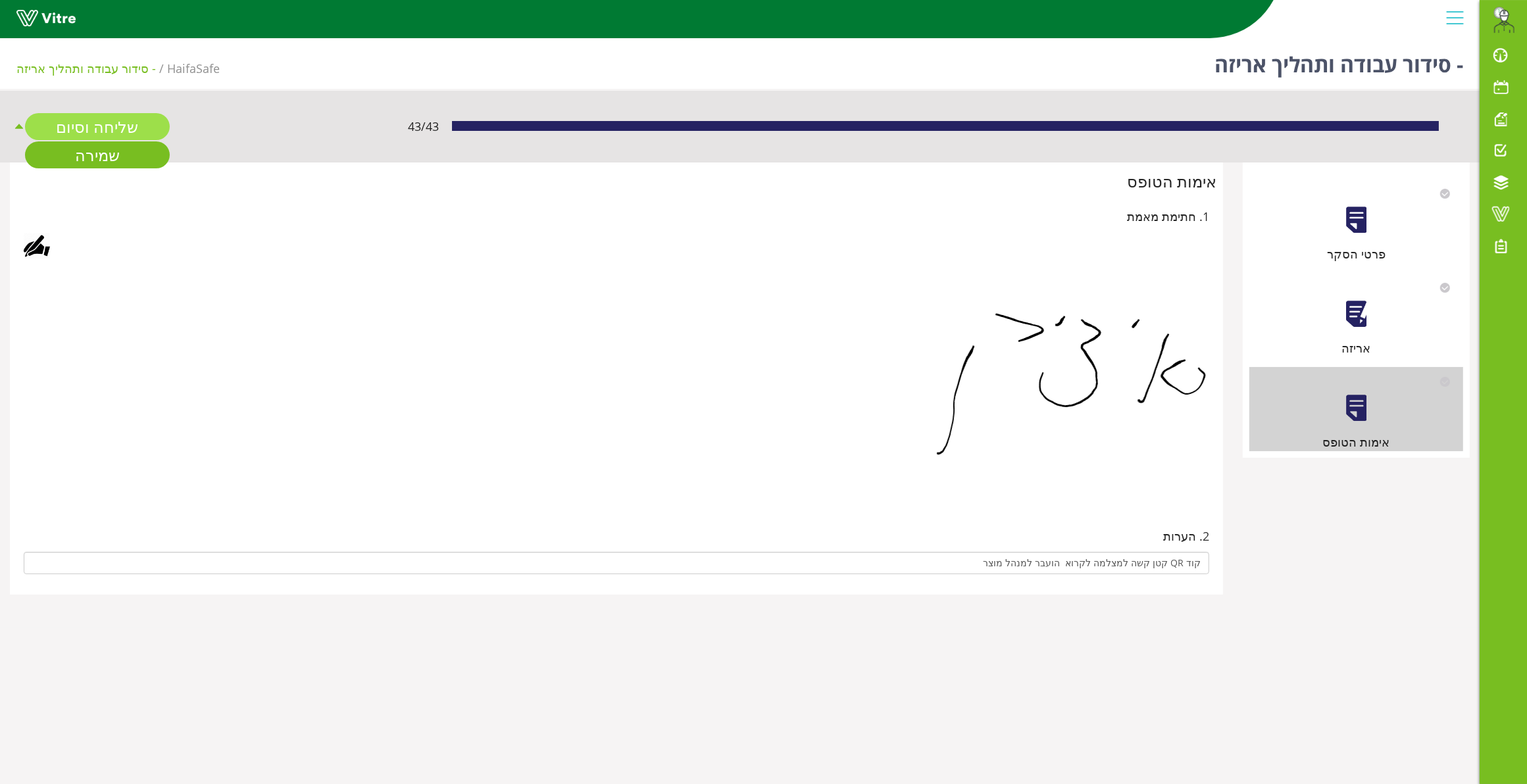
click at [81, 121] on link "שליחה וסיום" at bounding box center [97, 126] width 144 height 27
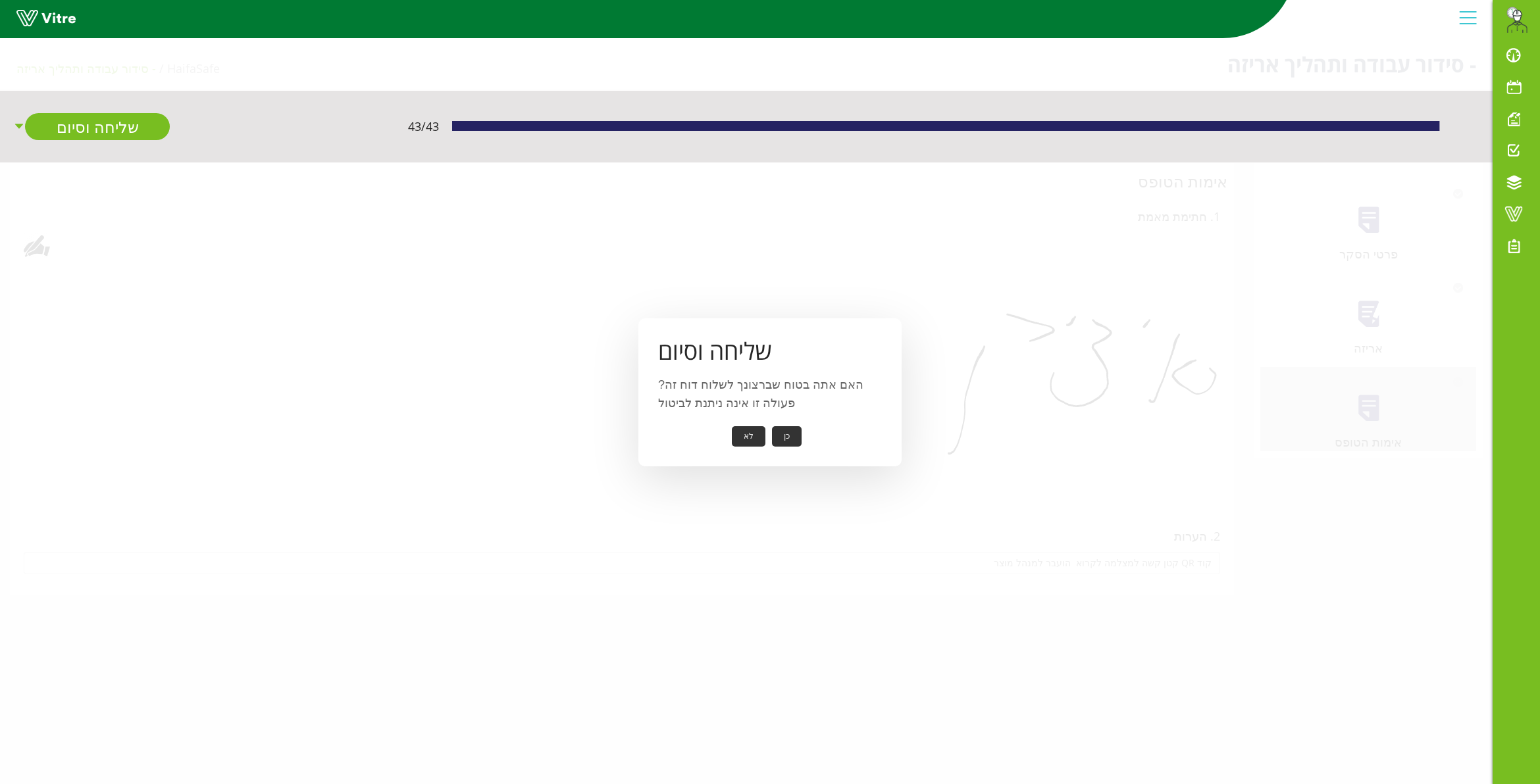
click at [783, 435] on button "כן" at bounding box center [786, 436] width 30 height 20
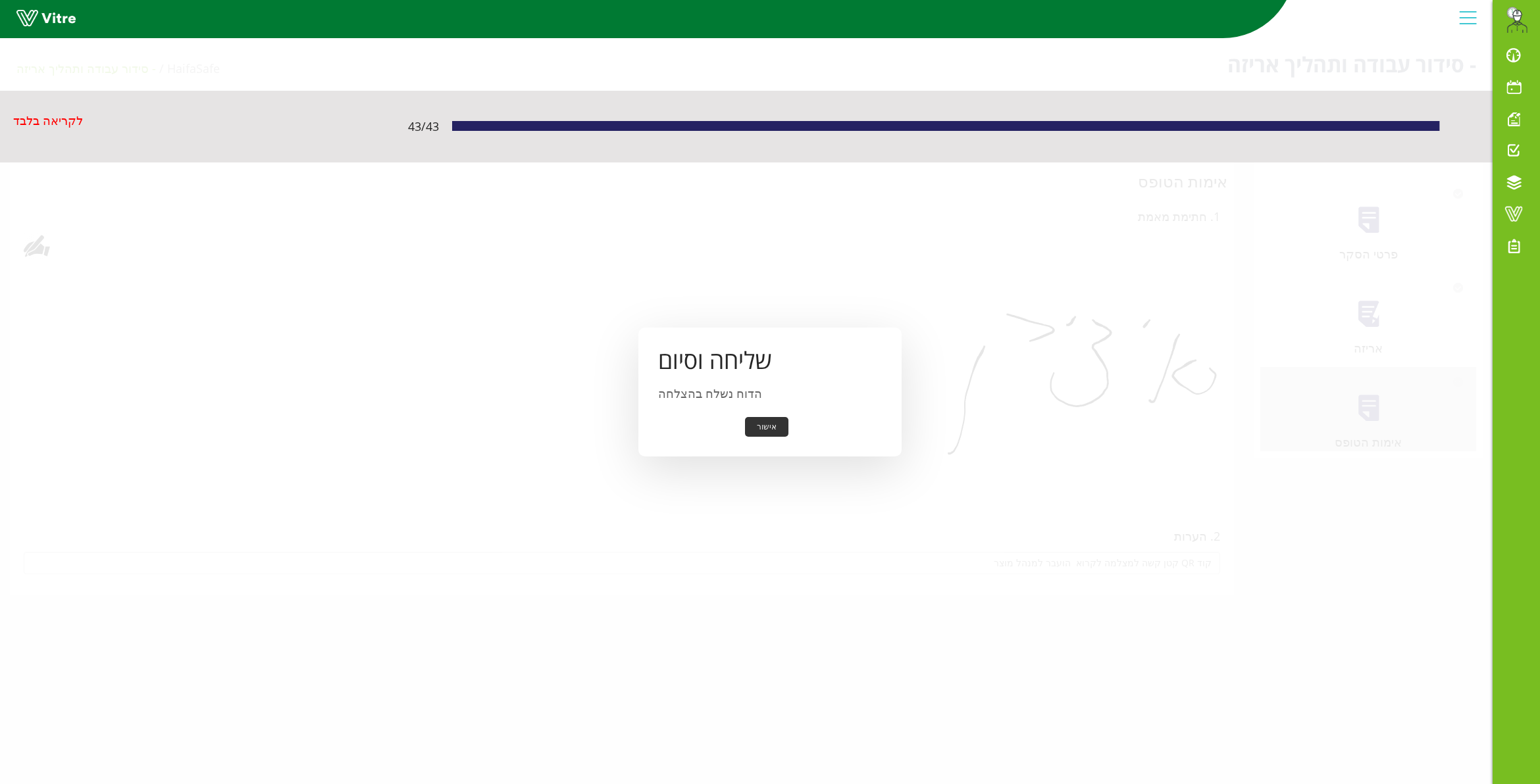
click at [756, 429] on button "אישור" at bounding box center [766, 426] width 43 height 20
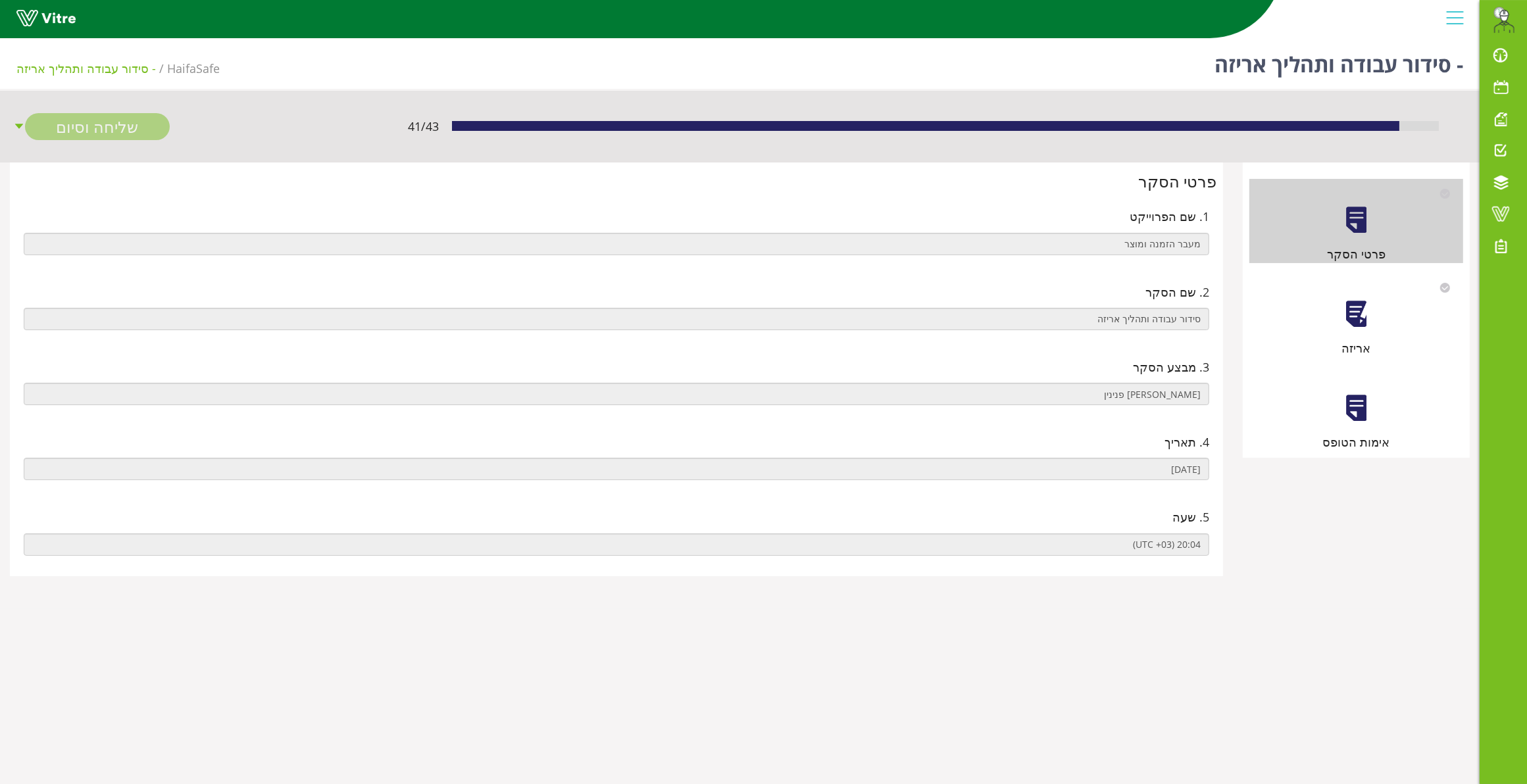
click at [1406, 319] on div "אריזה" at bounding box center [1357, 316] width 214 height 84
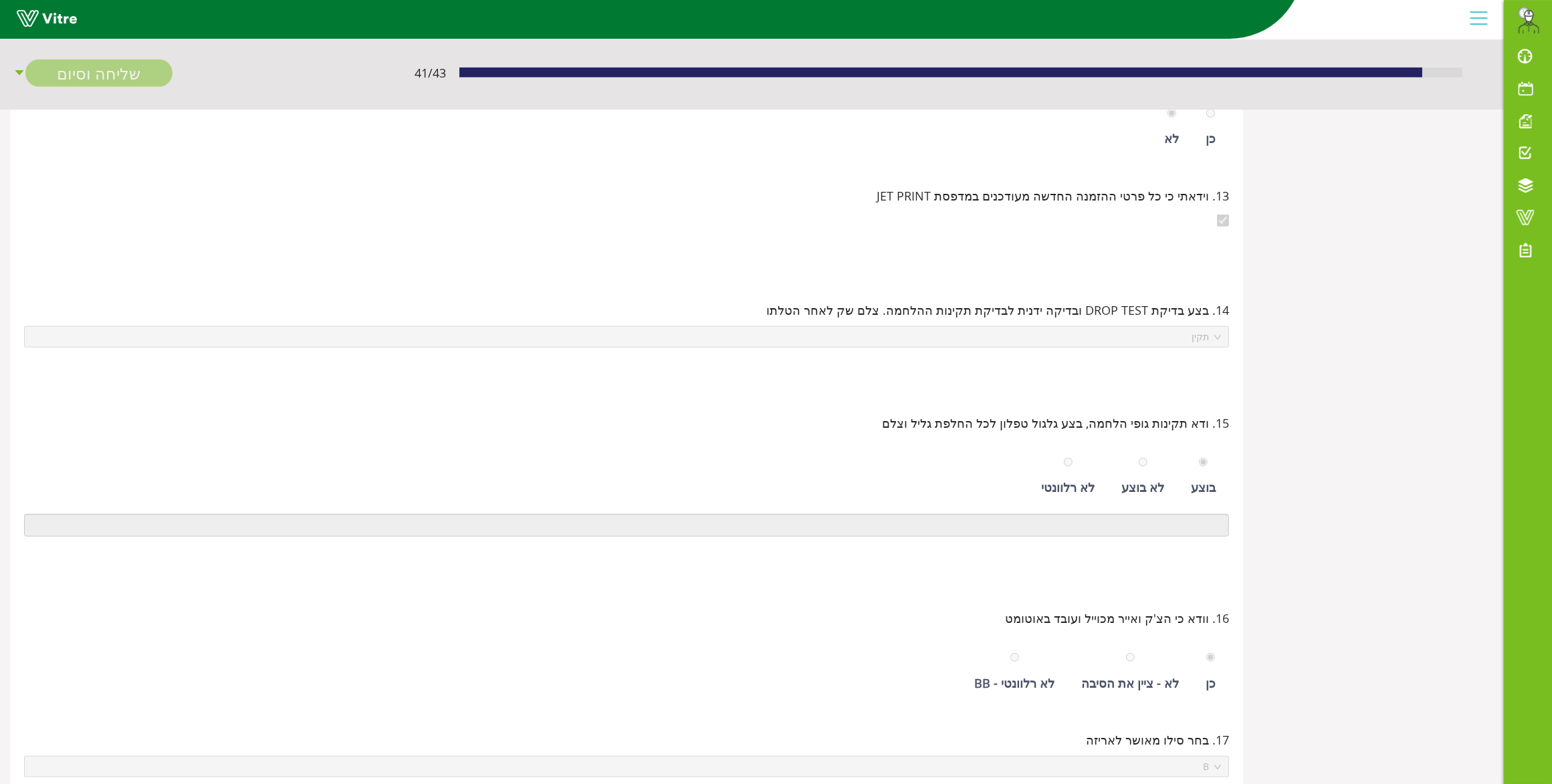
scroll to position [0, -74]
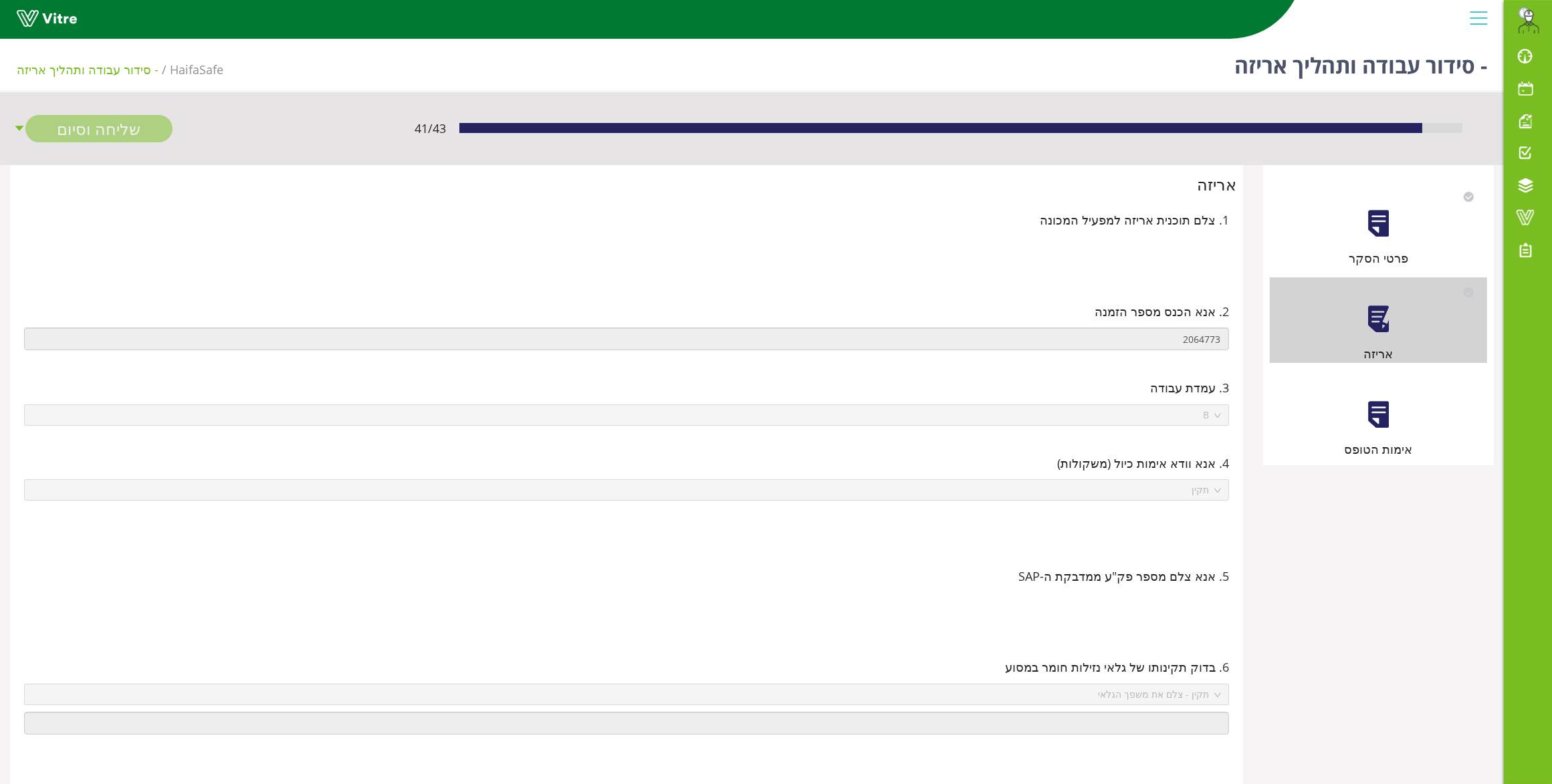
click at [1394, 426] on div at bounding box center [1378, 414] width 30 height 30
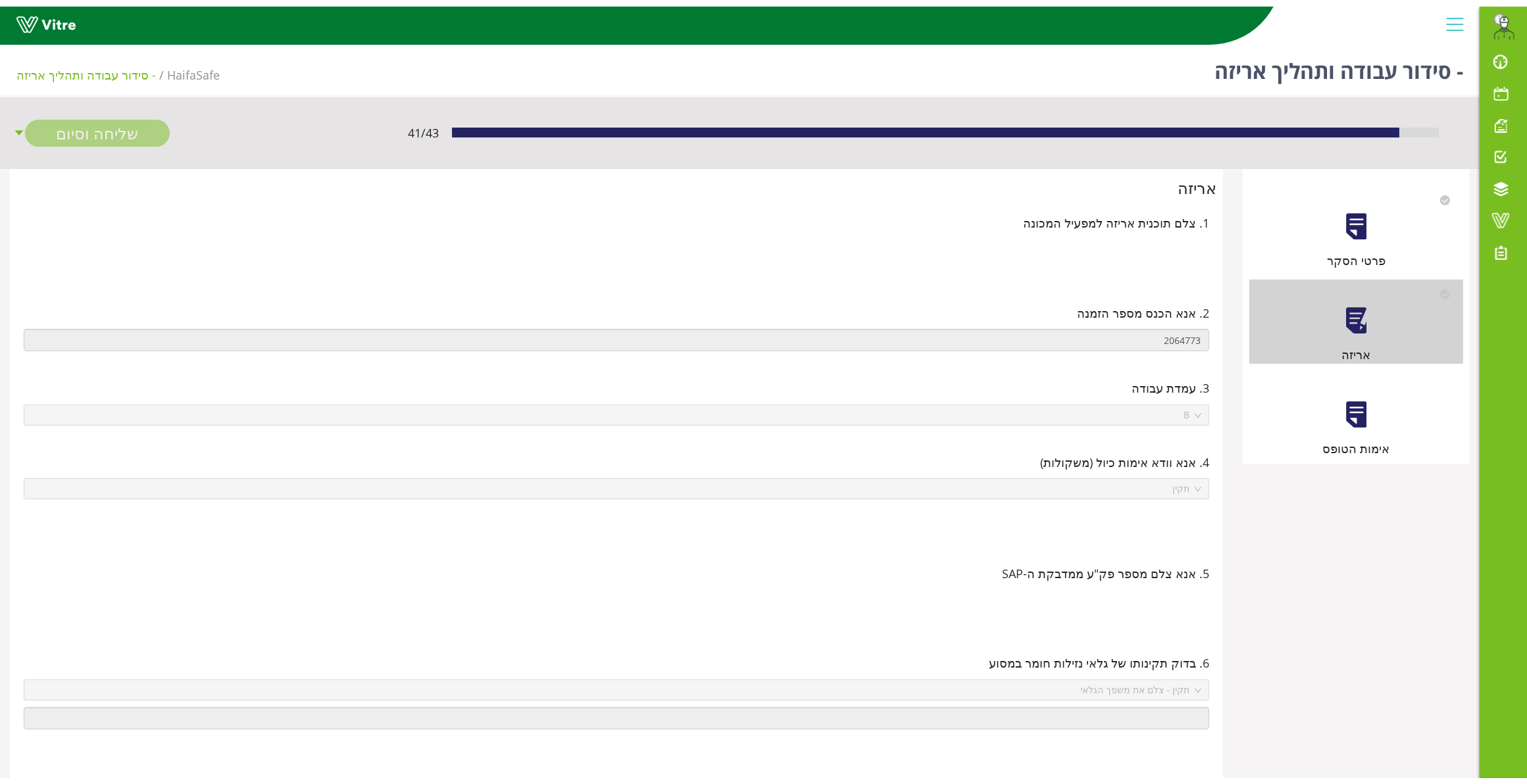
scroll to position [0, 0]
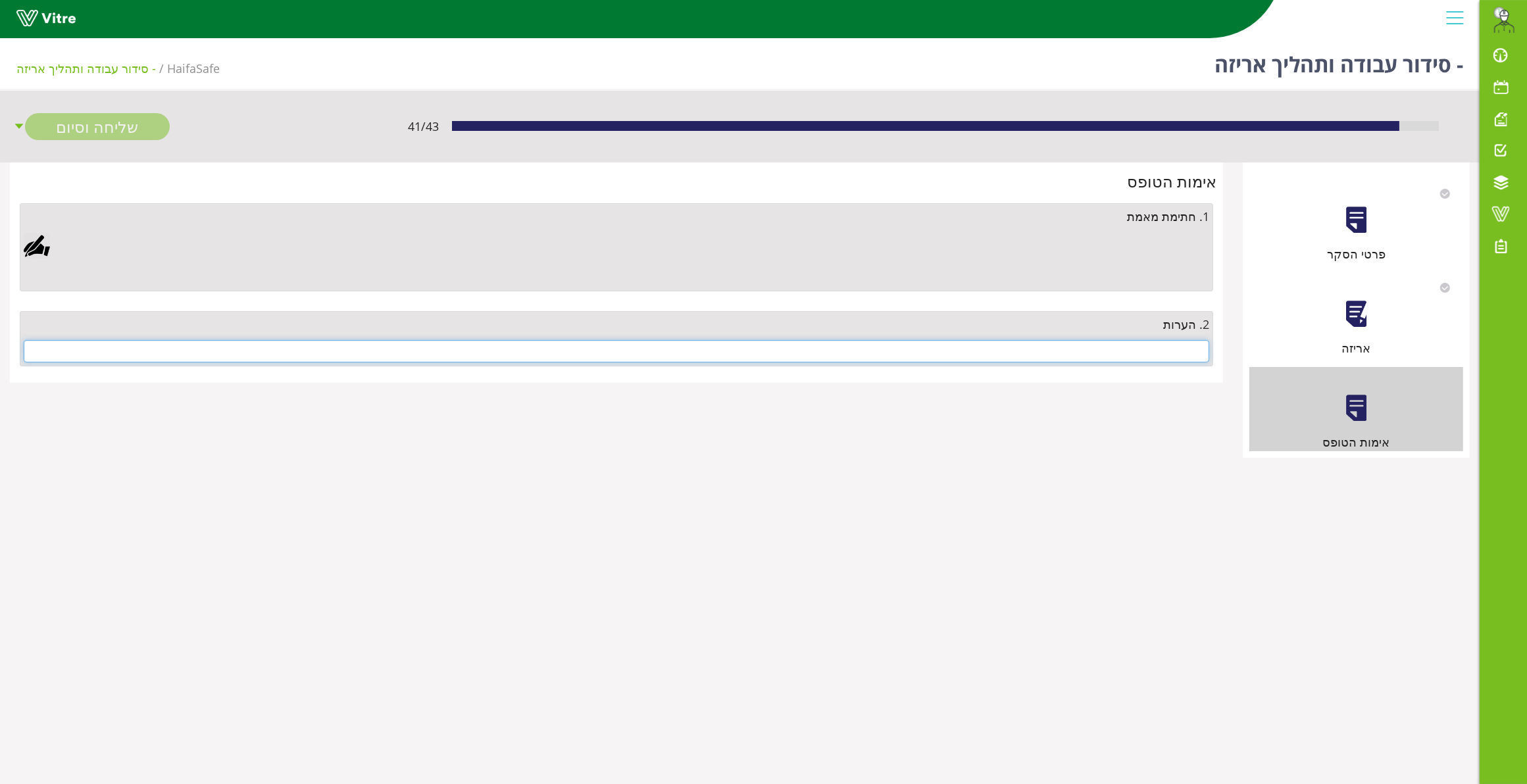
click at [1100, 358] on input "text" at bounding box center [617, 351] width 1186 height 22
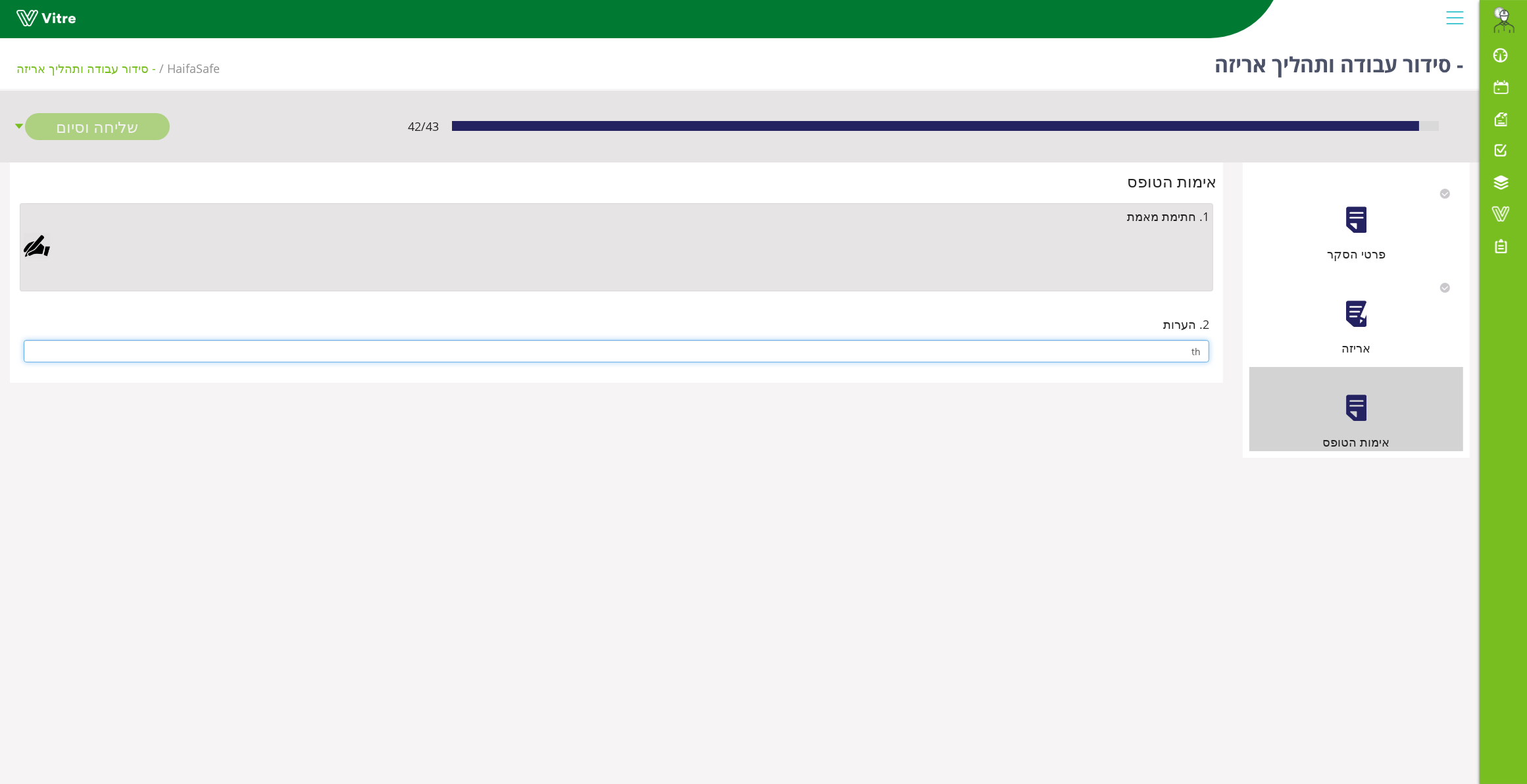
type input "t"
type input "אין"
click at [34, 241] on div at bounding box center [37, 247] width 27 height 27
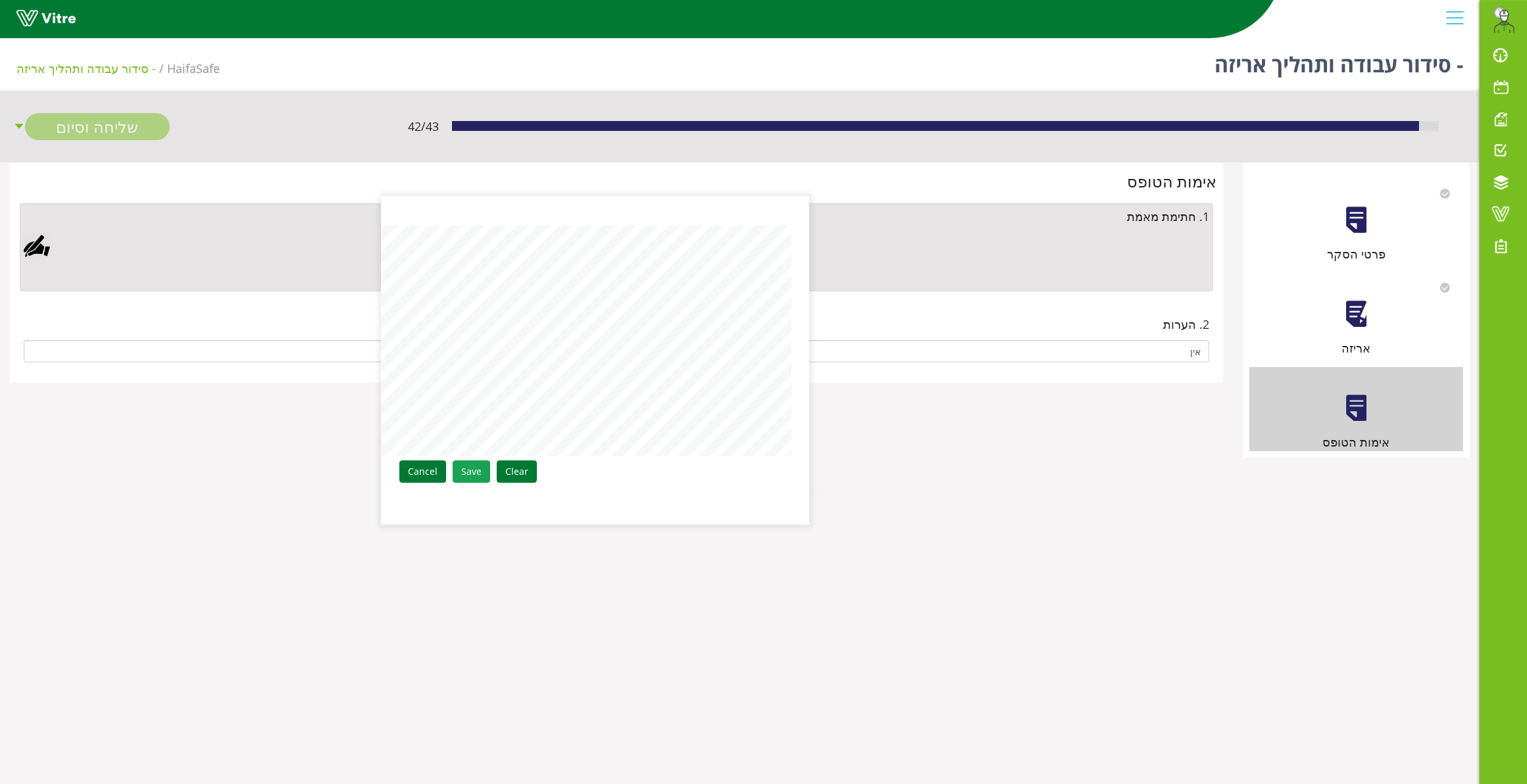
click at [478, 468] on link "Save" at bounding box center [470, 471] width 37 height 22
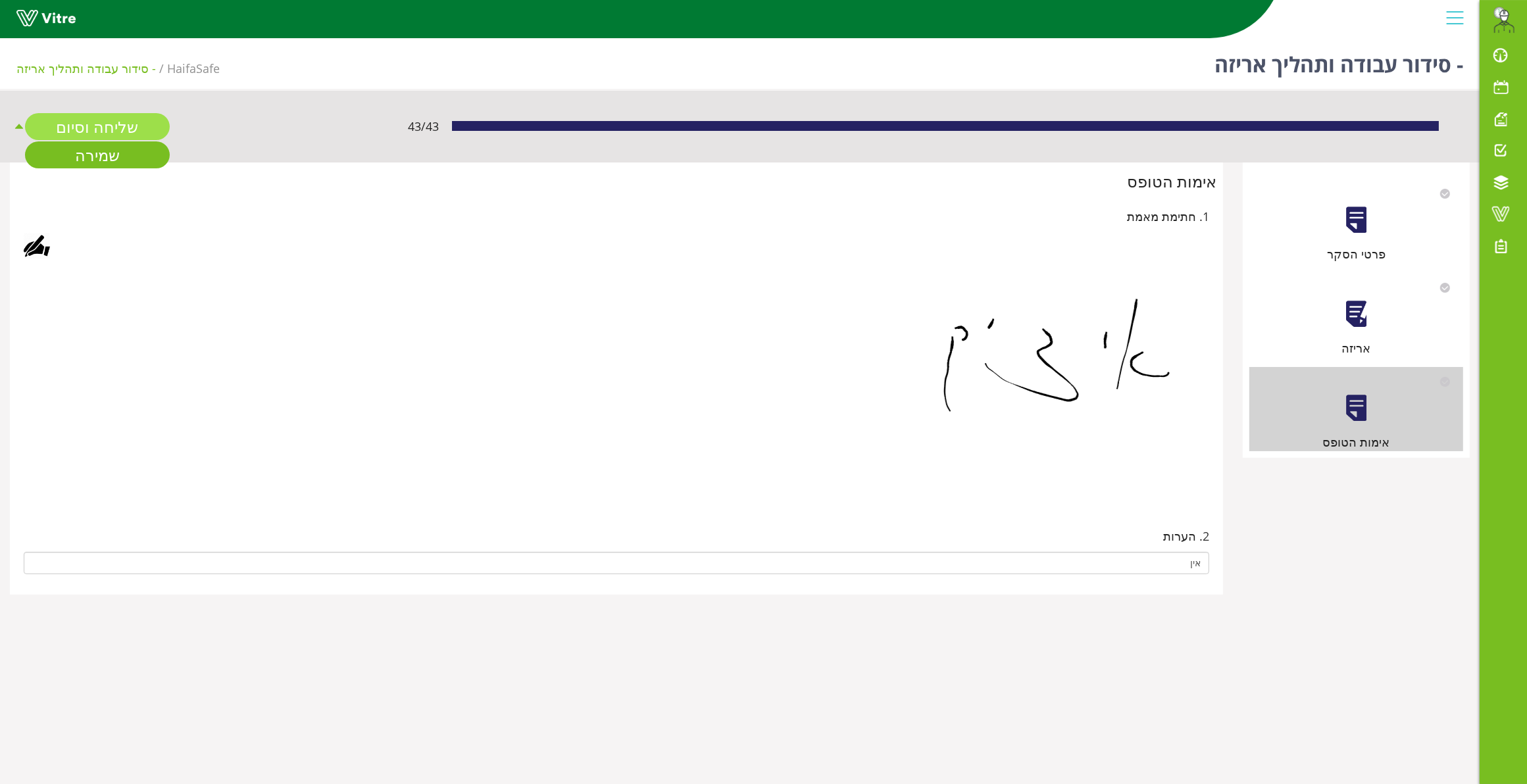
click at [110, 121] on link "שליחה וסיום" at bounding box center [97, 126] width 144 height 27
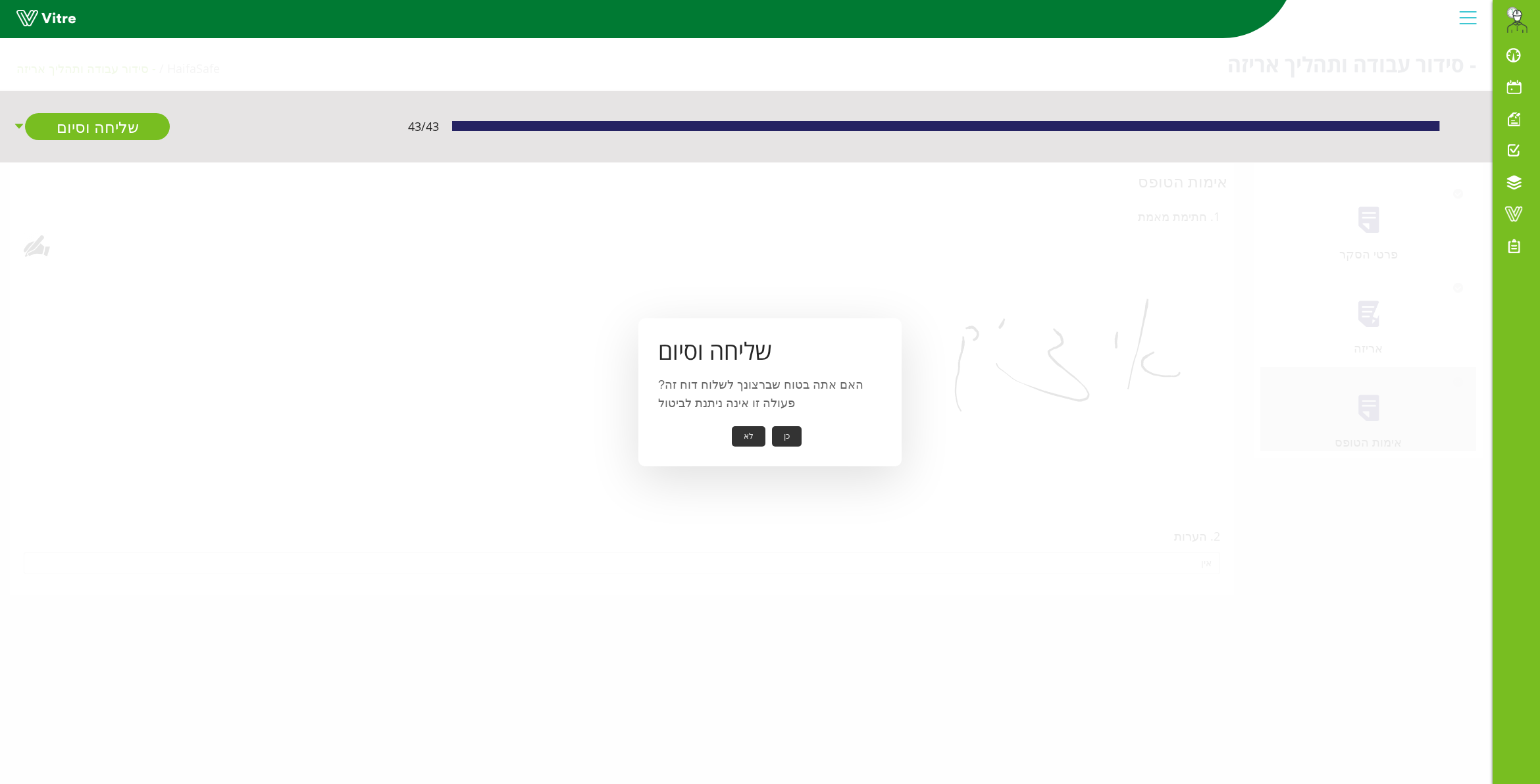
click at [795, 438] on button "כן" at bounding box center [786, 436] width 30 height 20
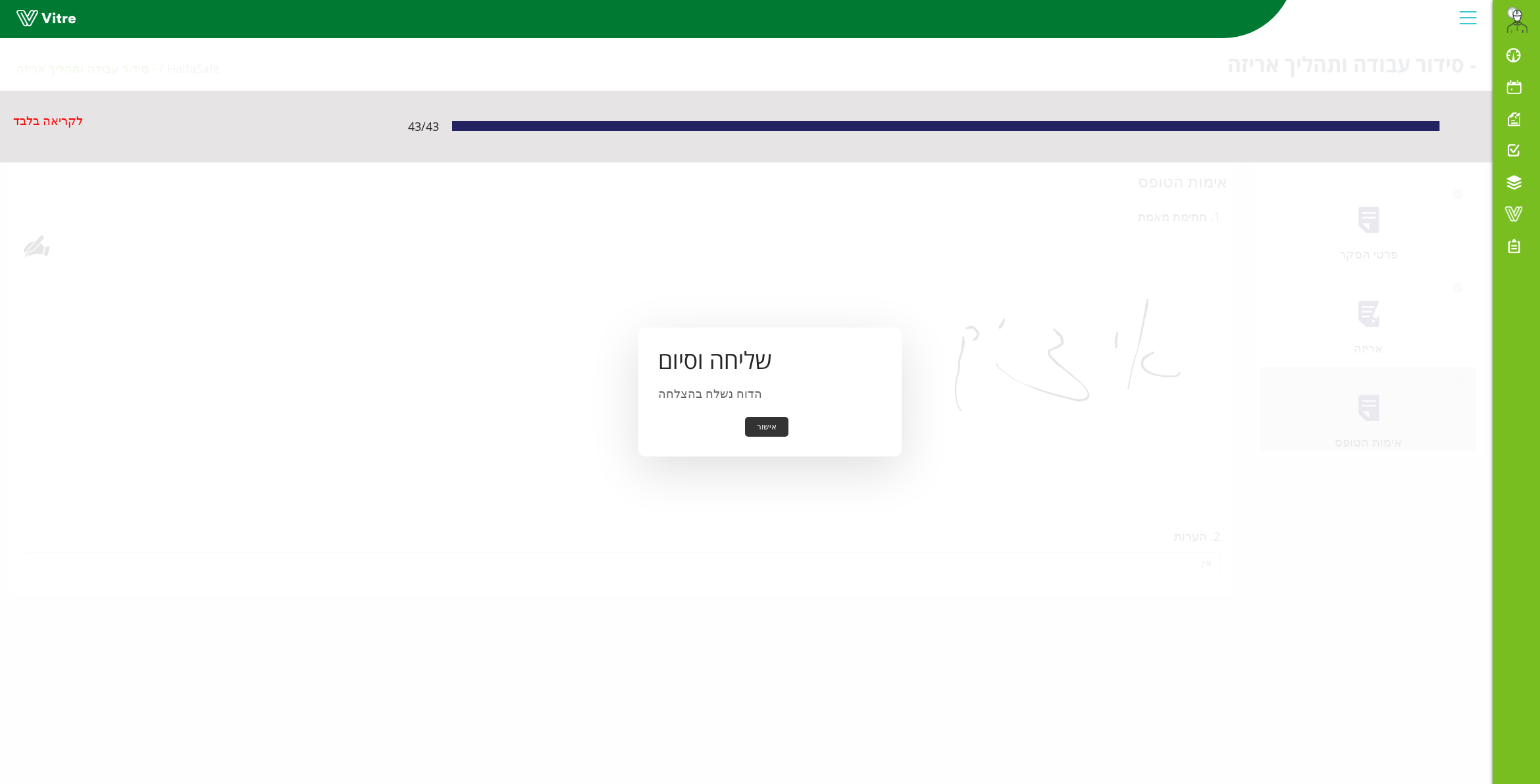
click at [765, 422] on button "אישור" at bounding box center [766, 426] width 43 height 20
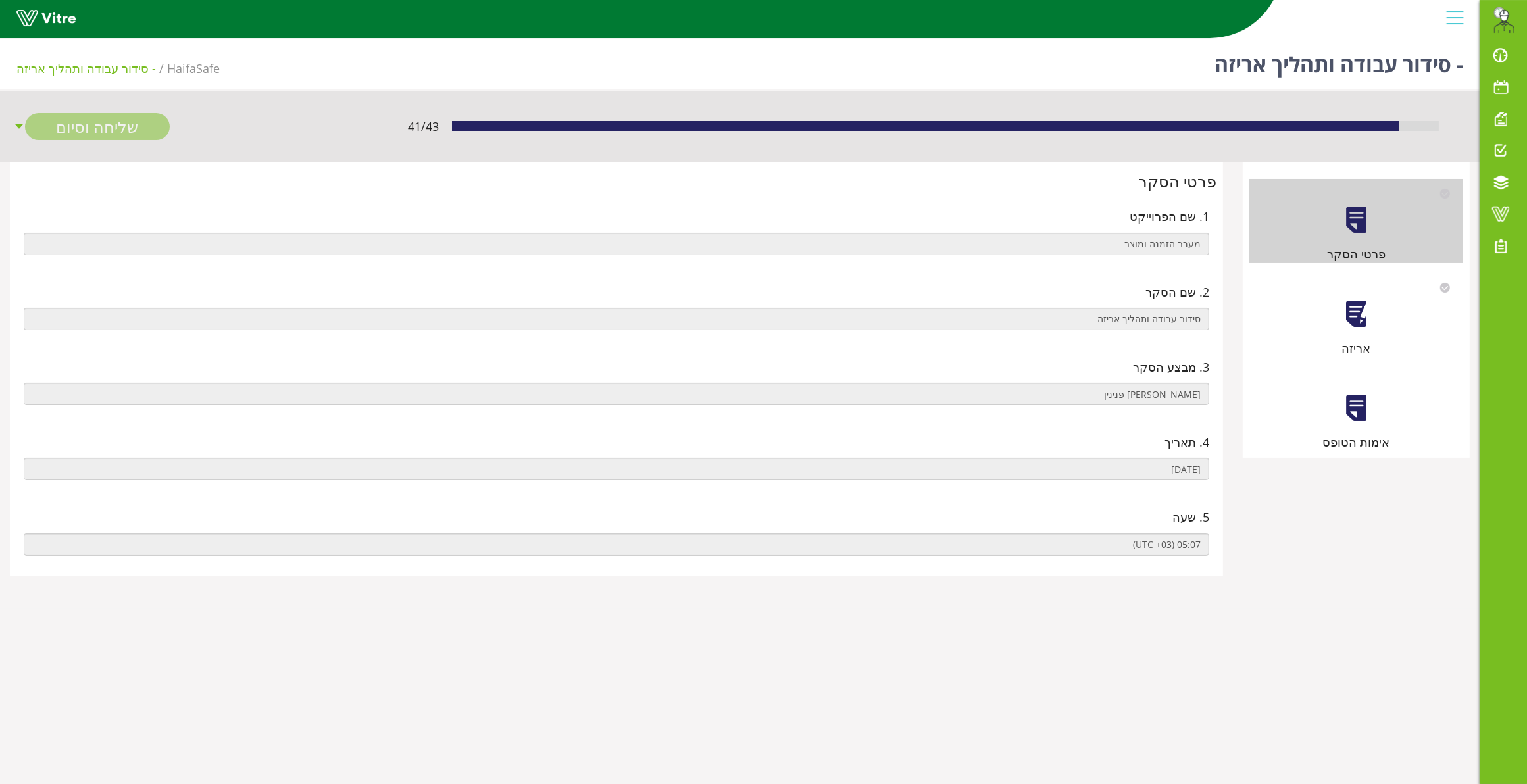
click at [1363, 314] on div at bounding box center [1356, 314] width 30 height 30
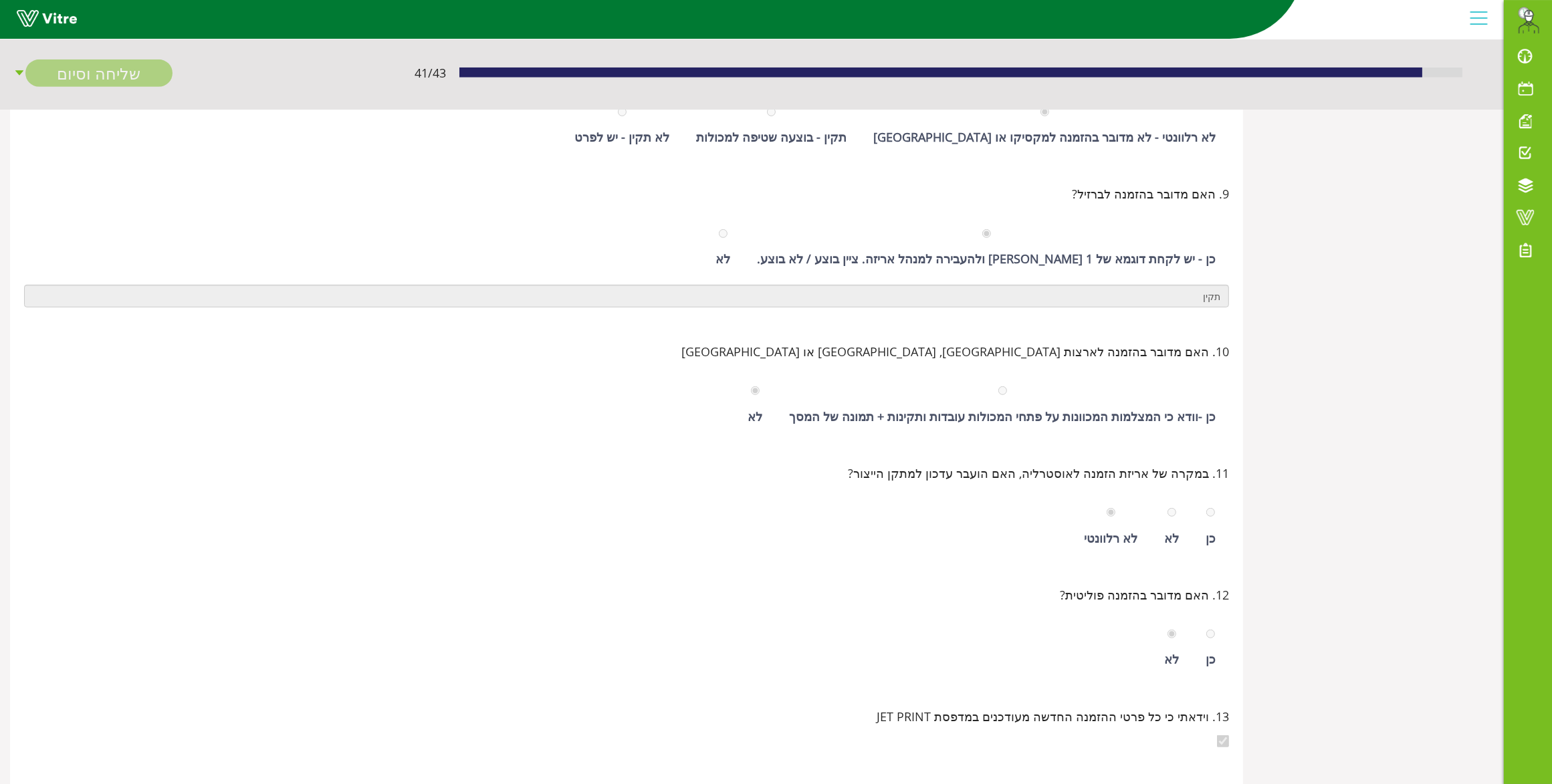
scroll to position [0, -74]
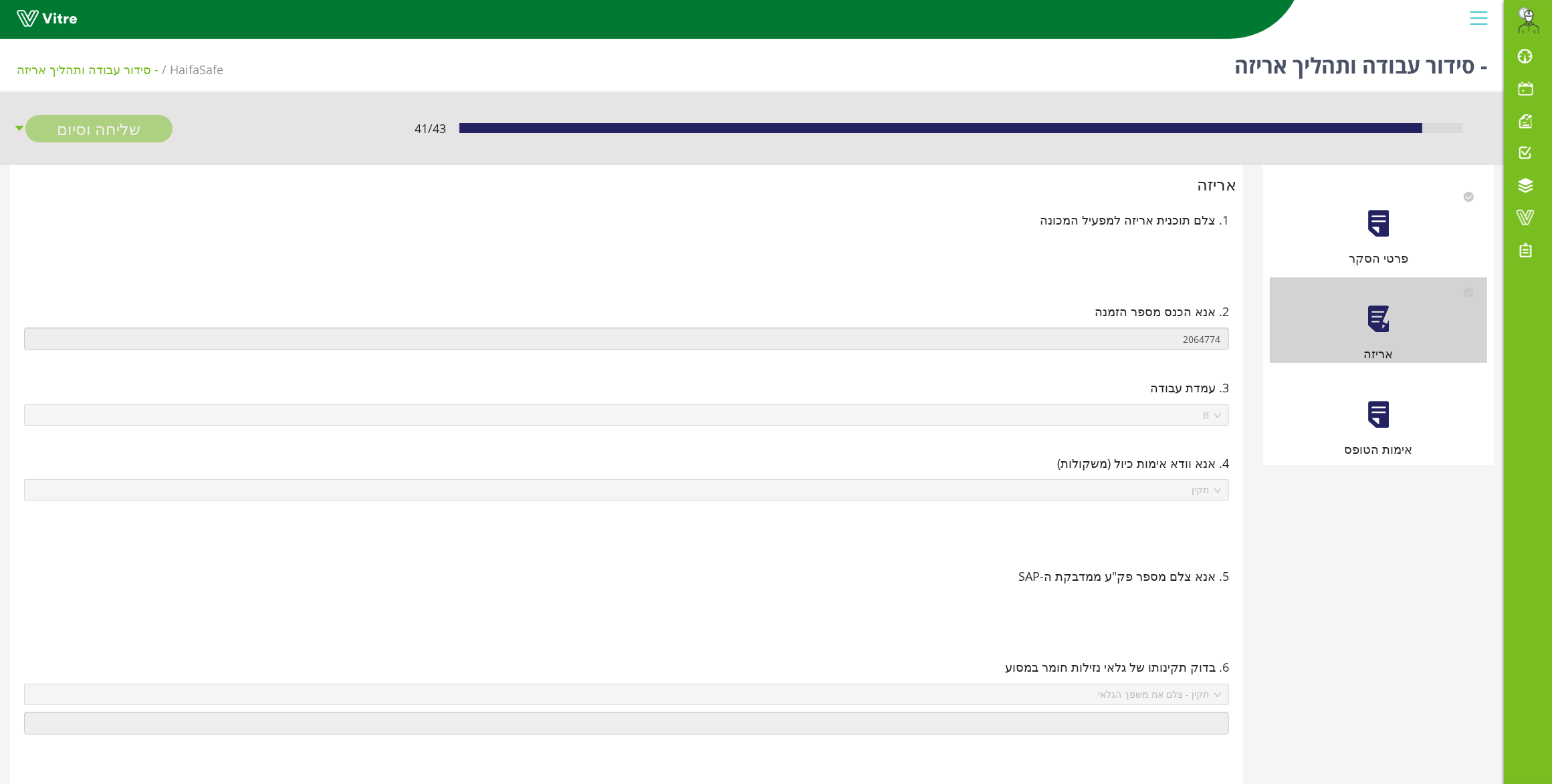
click at [1394, 408] on div at bounding box center [1378, 414] width 30 height 30
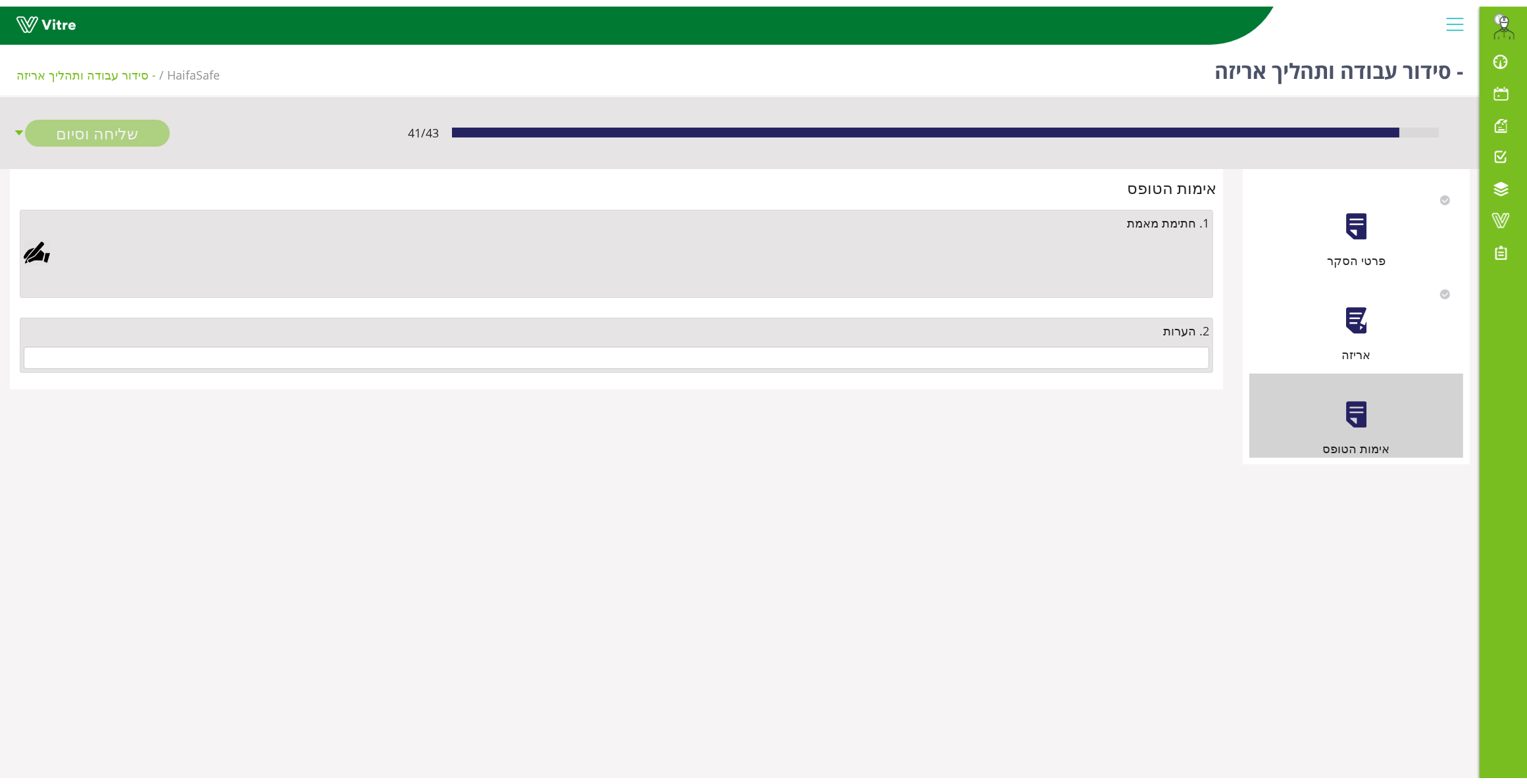
scroll to position [0, 0]
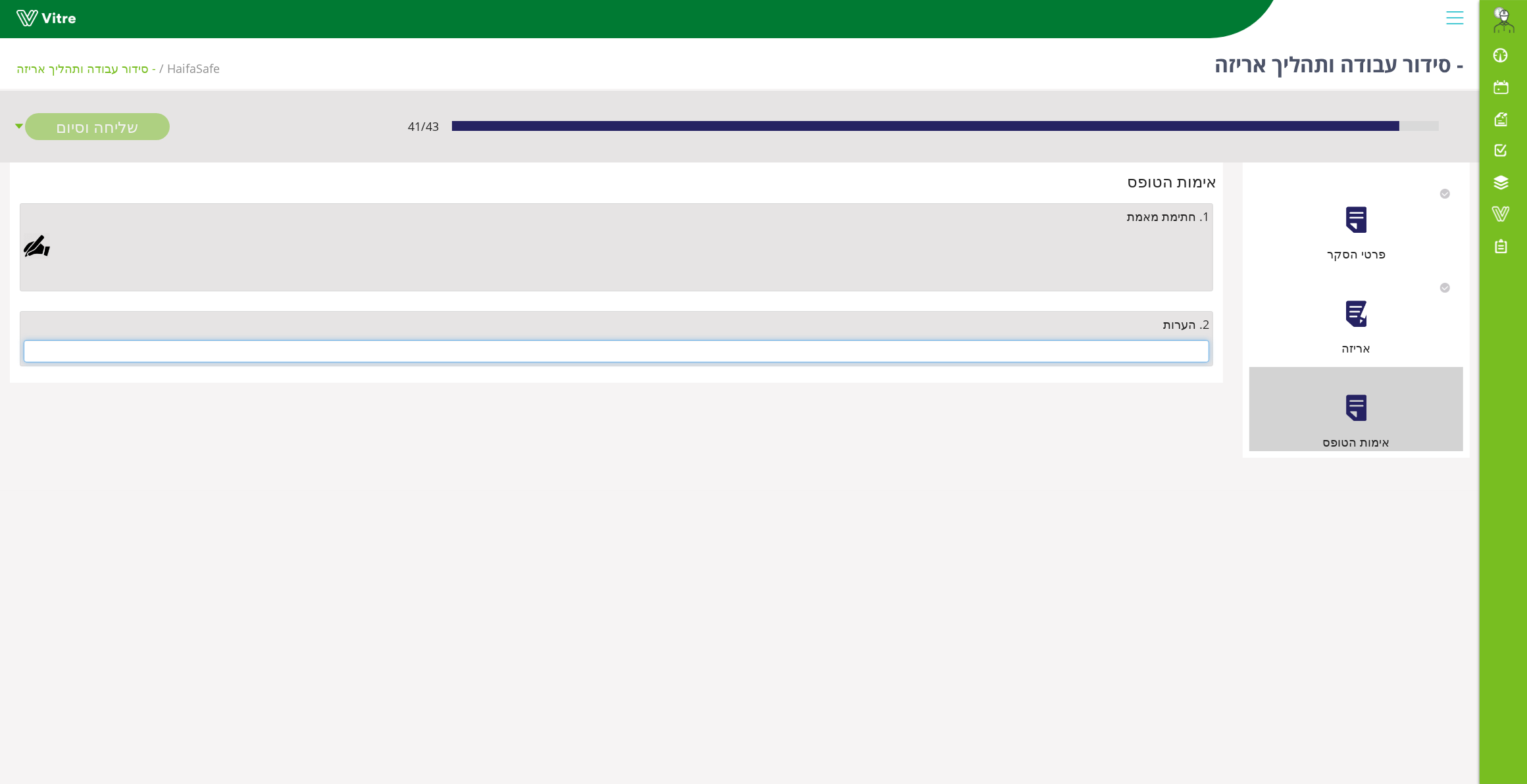
click at [1163, 352] on input "text" at bounding box center [617, 351] width 1186 height 22
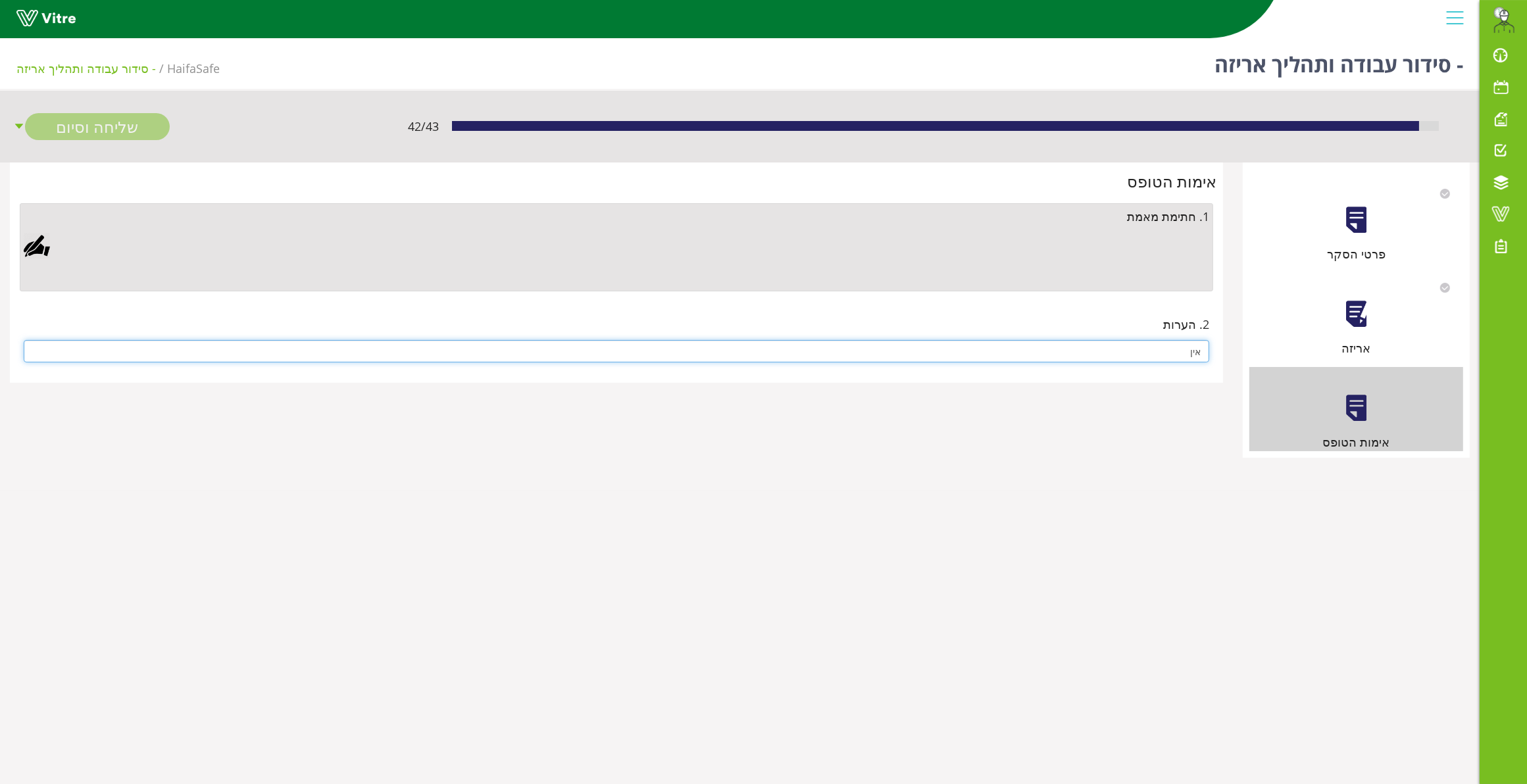
type input "אין"
click at [32, 242] on div at bounding box center [37, 247] width 27 height 27
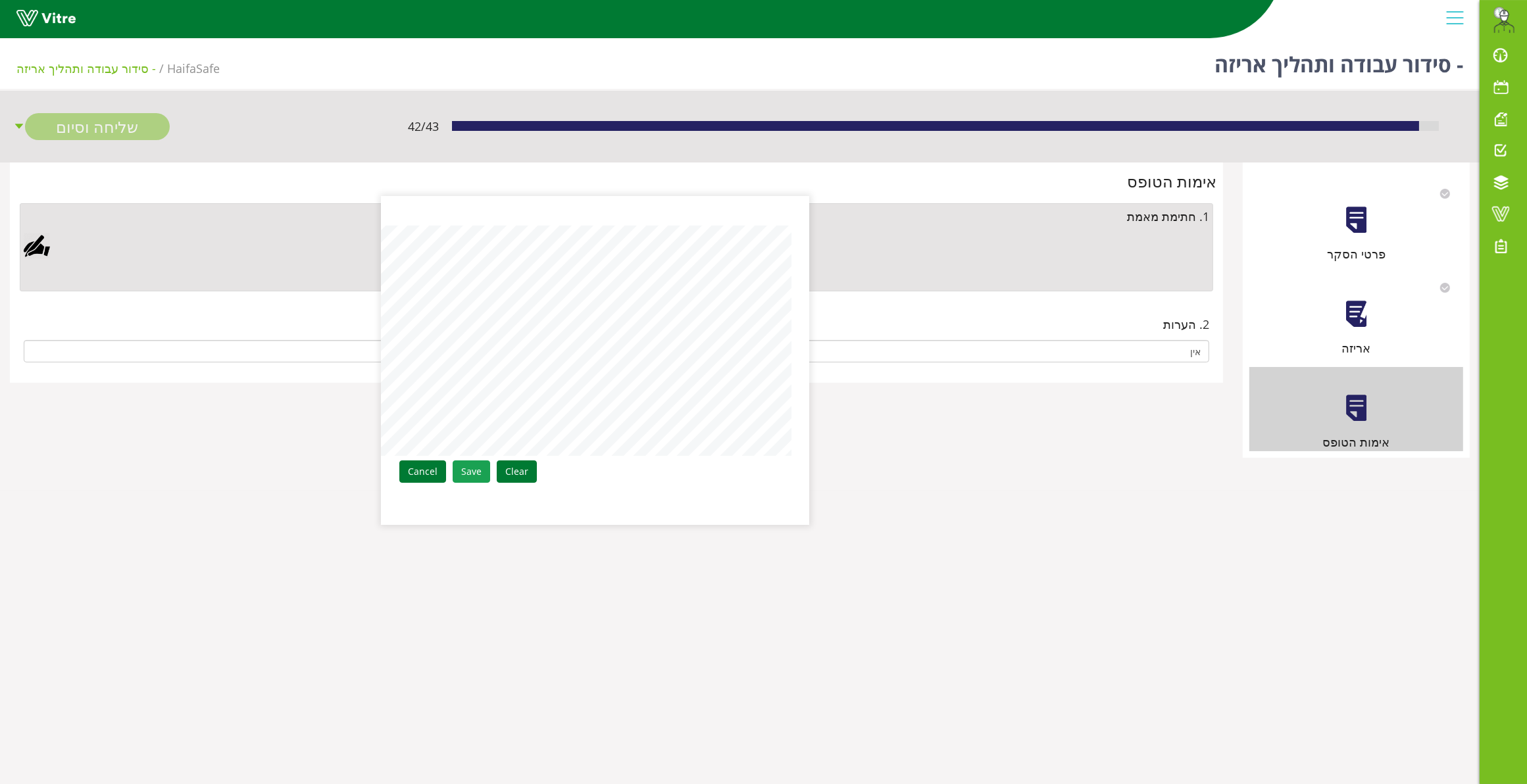
click at [465, 474] on link "Save" at bounding box center [470, 471] width 37 height 22
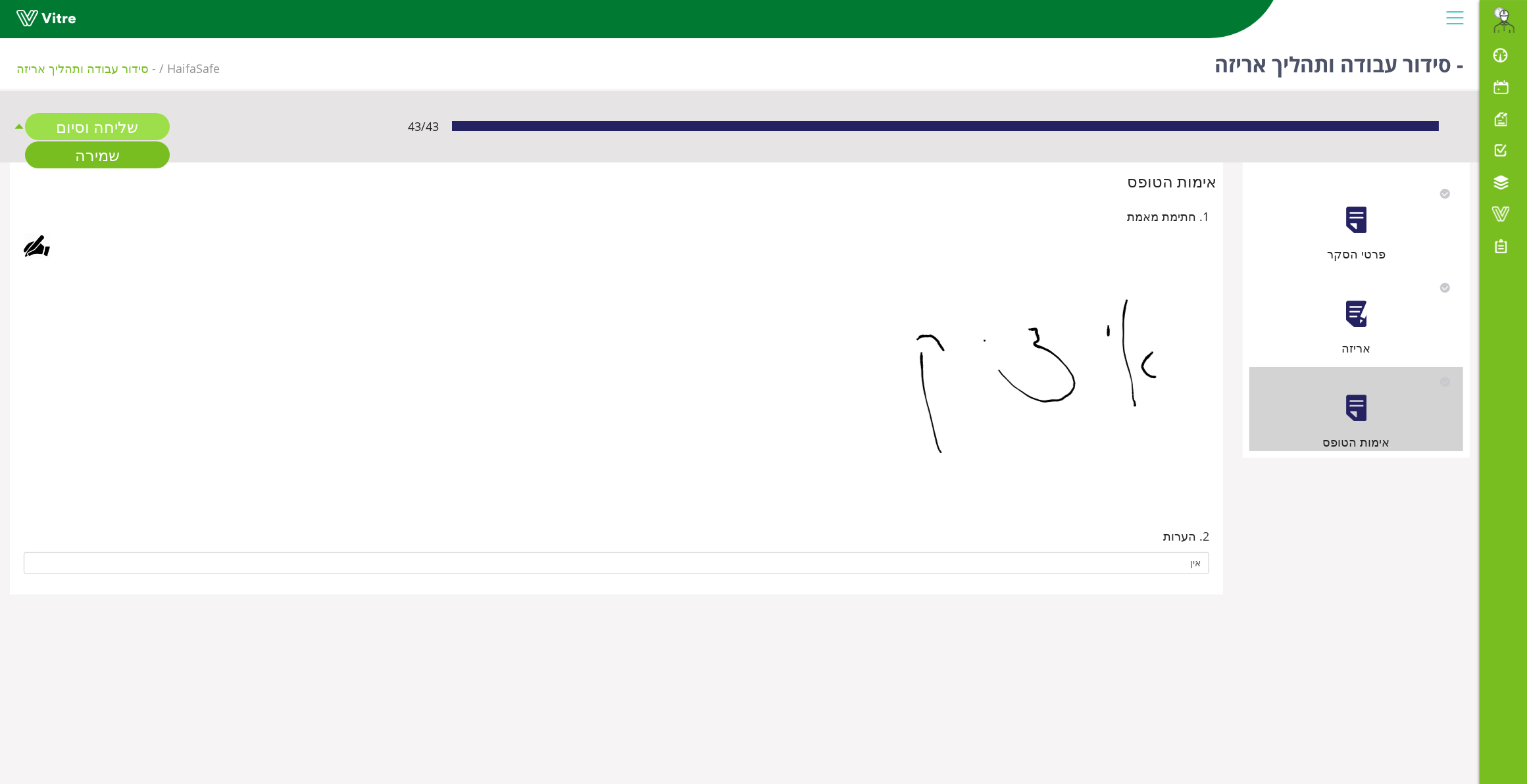
click at [116, 130] on link "שליחה וסיום" at bounding box center [97, 126] width 144 height 27
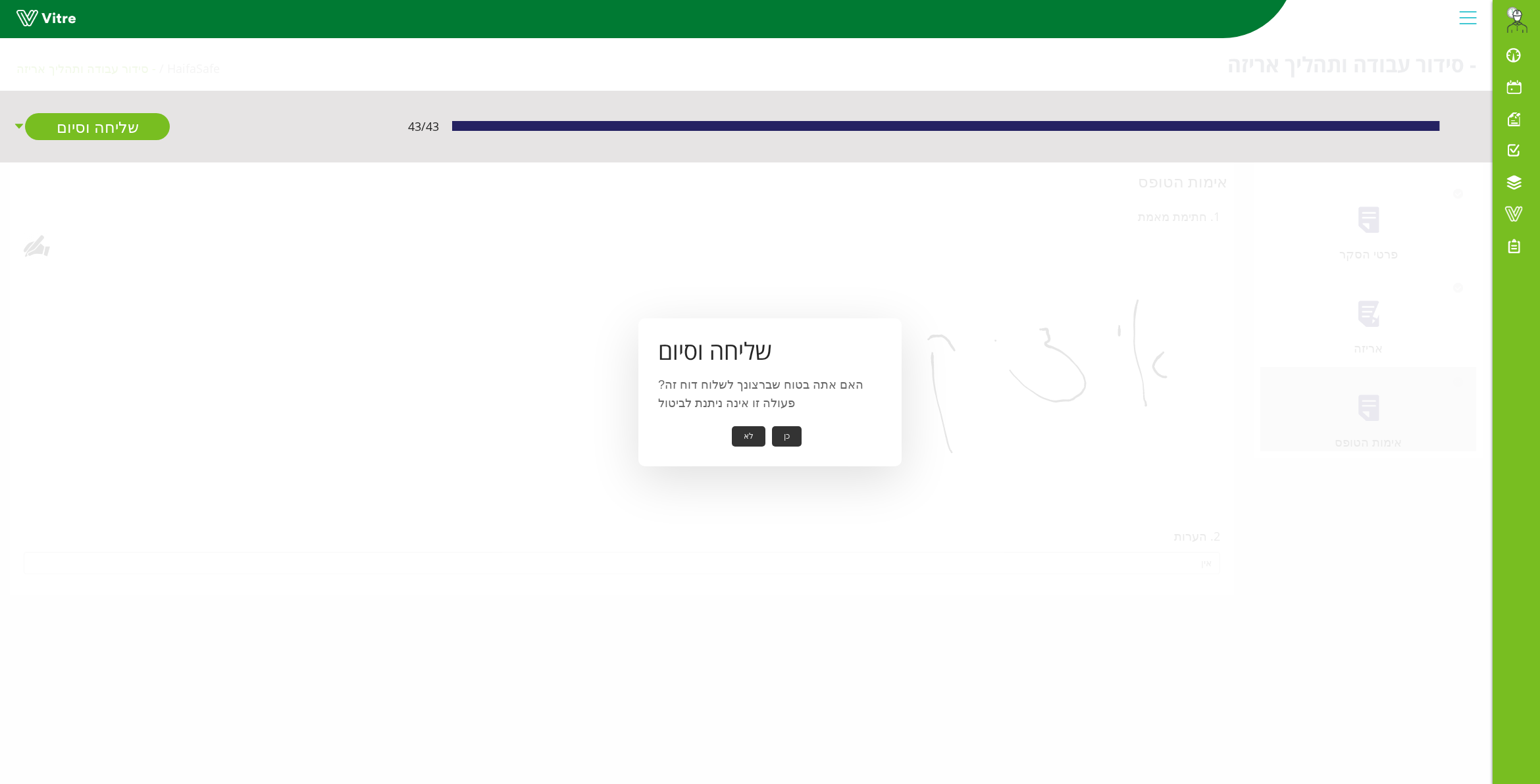
click at [788, 435] on button "כן" at bounding box center [786, 436] width 30 height 20
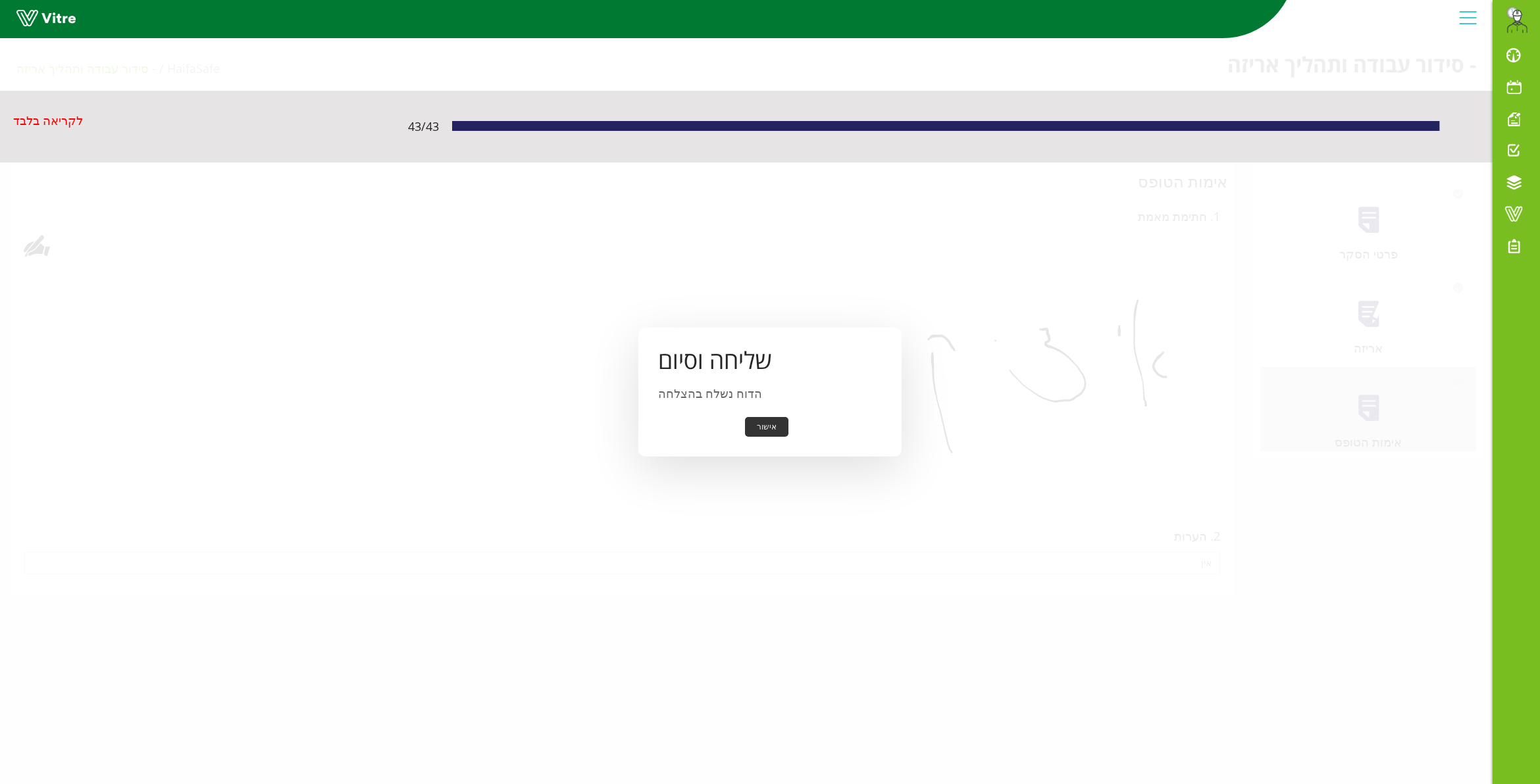
click at [762, 420] on button "אישור" at bounding box center [766, 426] width 43 height 20
